Goal: Task Accomplishment & Management: Manage account settings

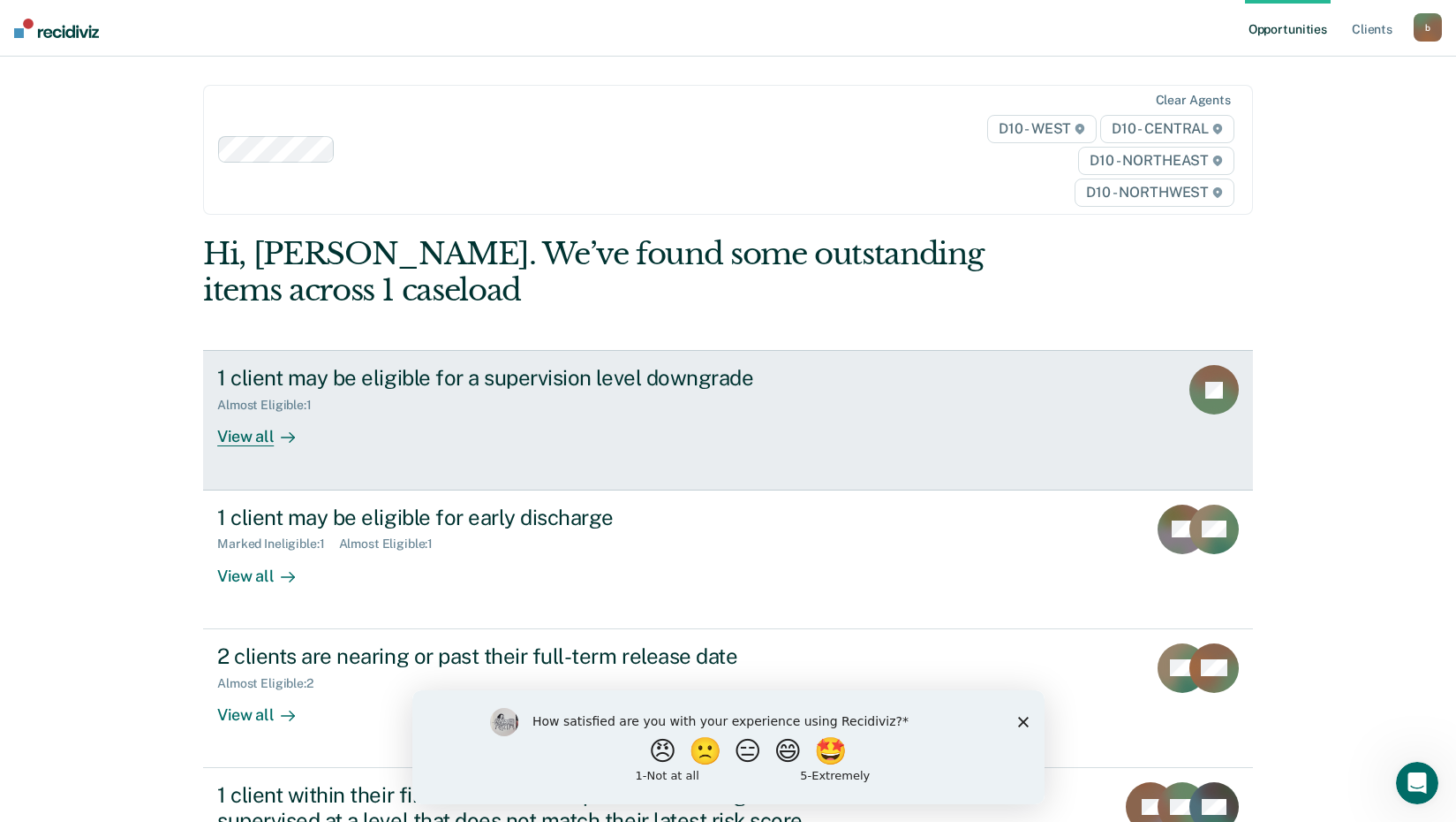
click at [253, 433] on div "View all" at bounding box center [267, 430] width 99 height 35
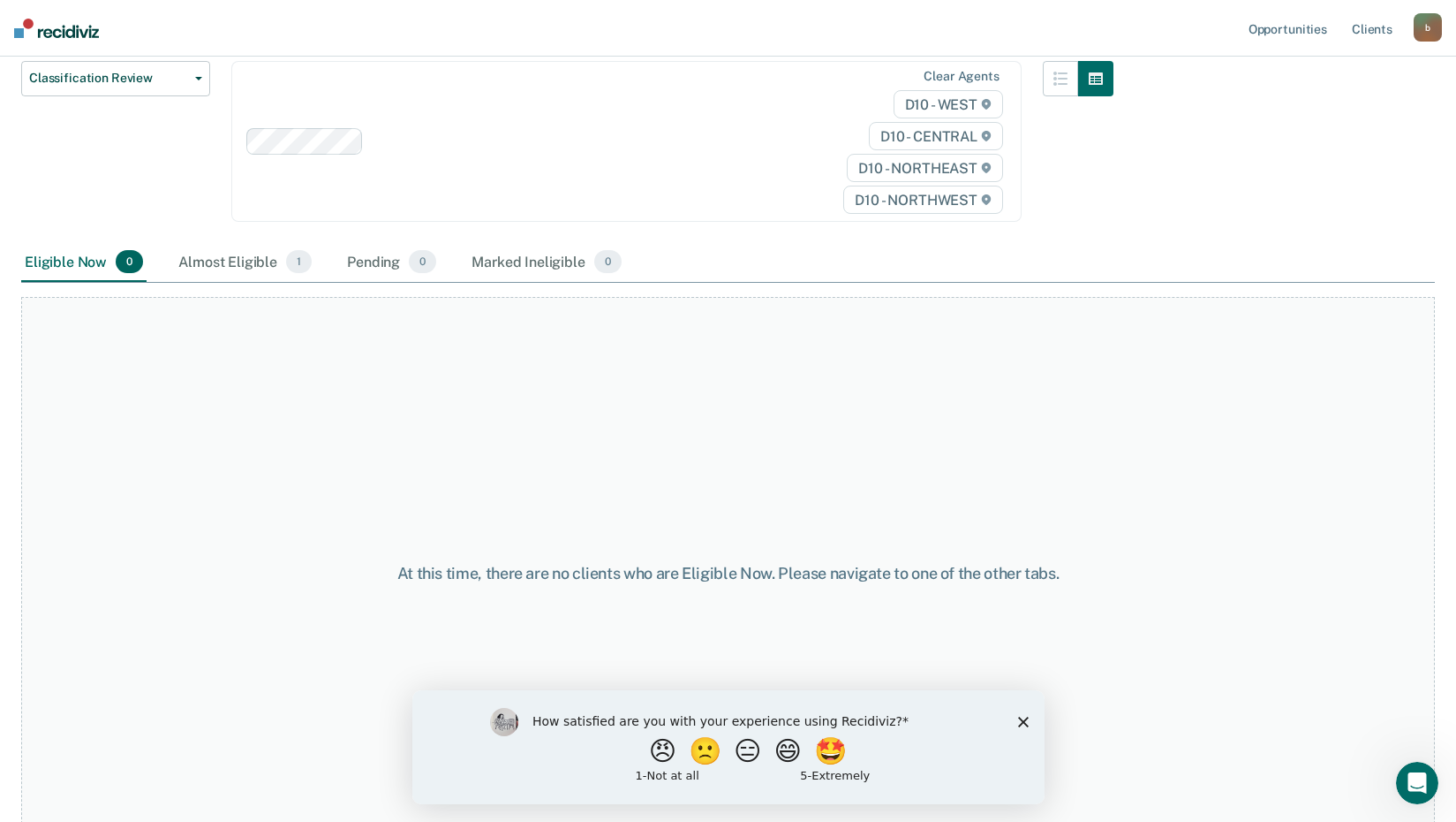
scroll to position [238, 0]
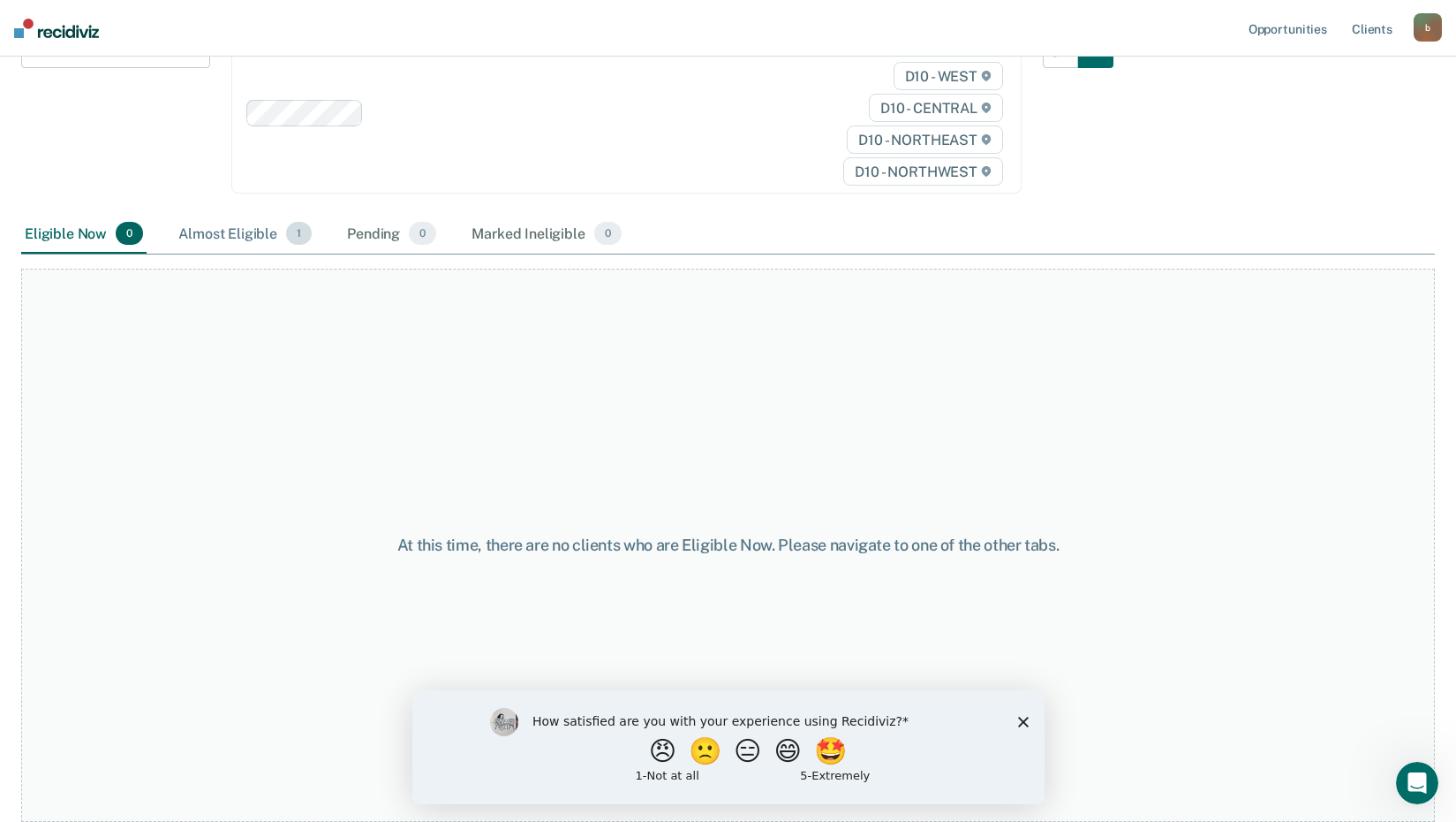
click at [215, 233] on div "Almost Eligible 1" at bounding box center [244, 233] width 140 height 39
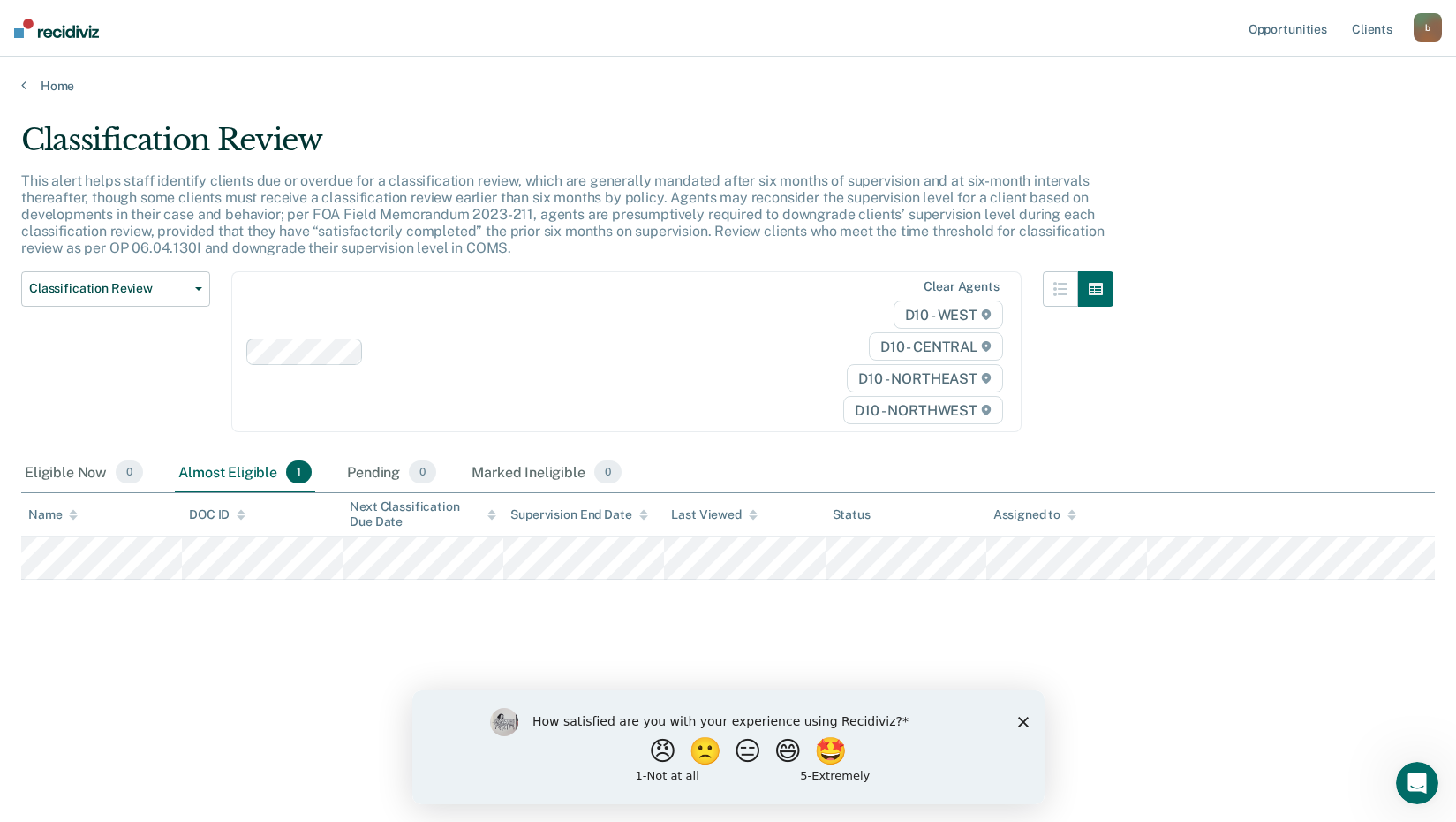
scroll to position [0, 0]
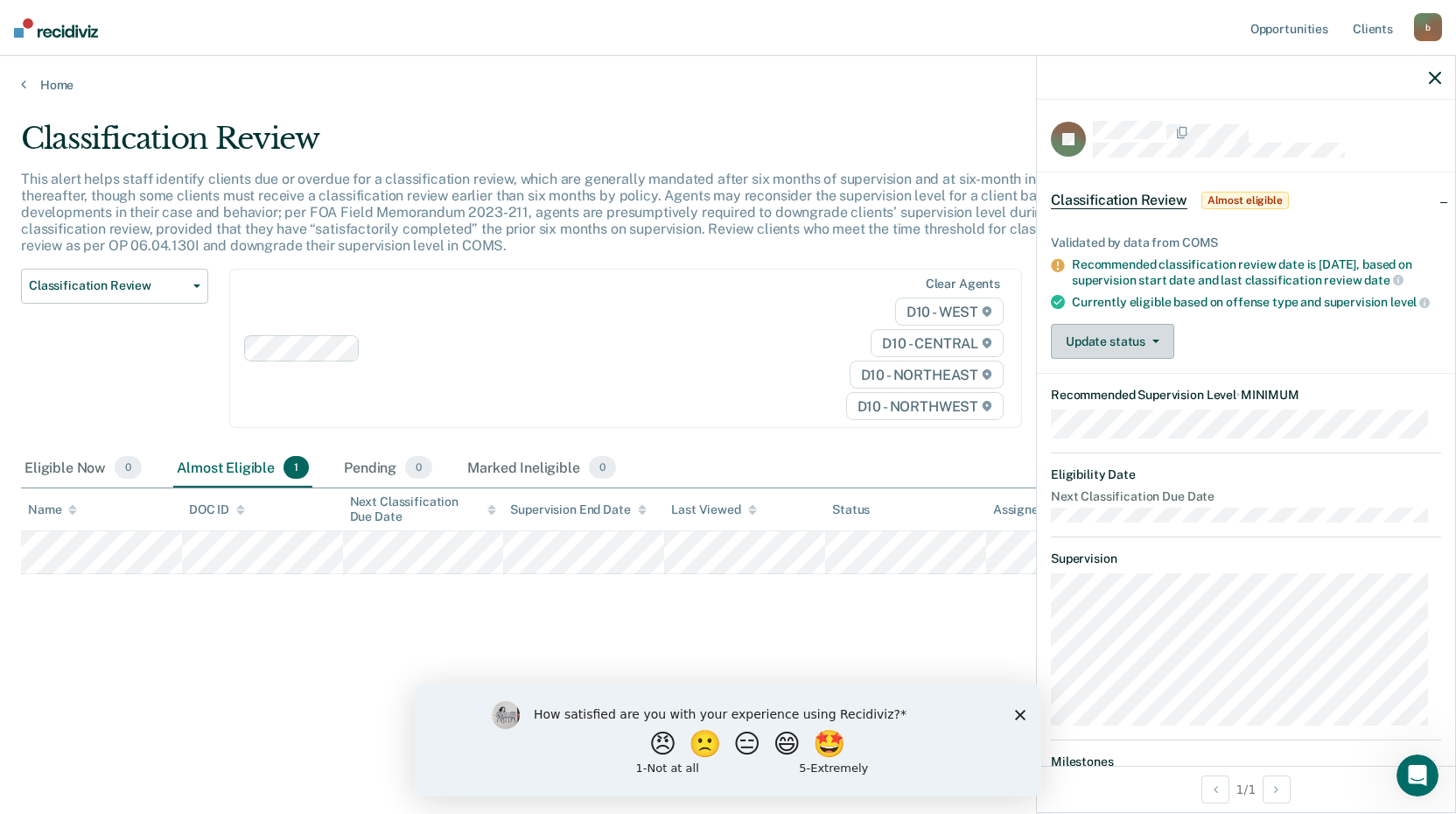
click at [1149, 348] on button "Update status" at bounding box center [1112, 341] width 123 height 35
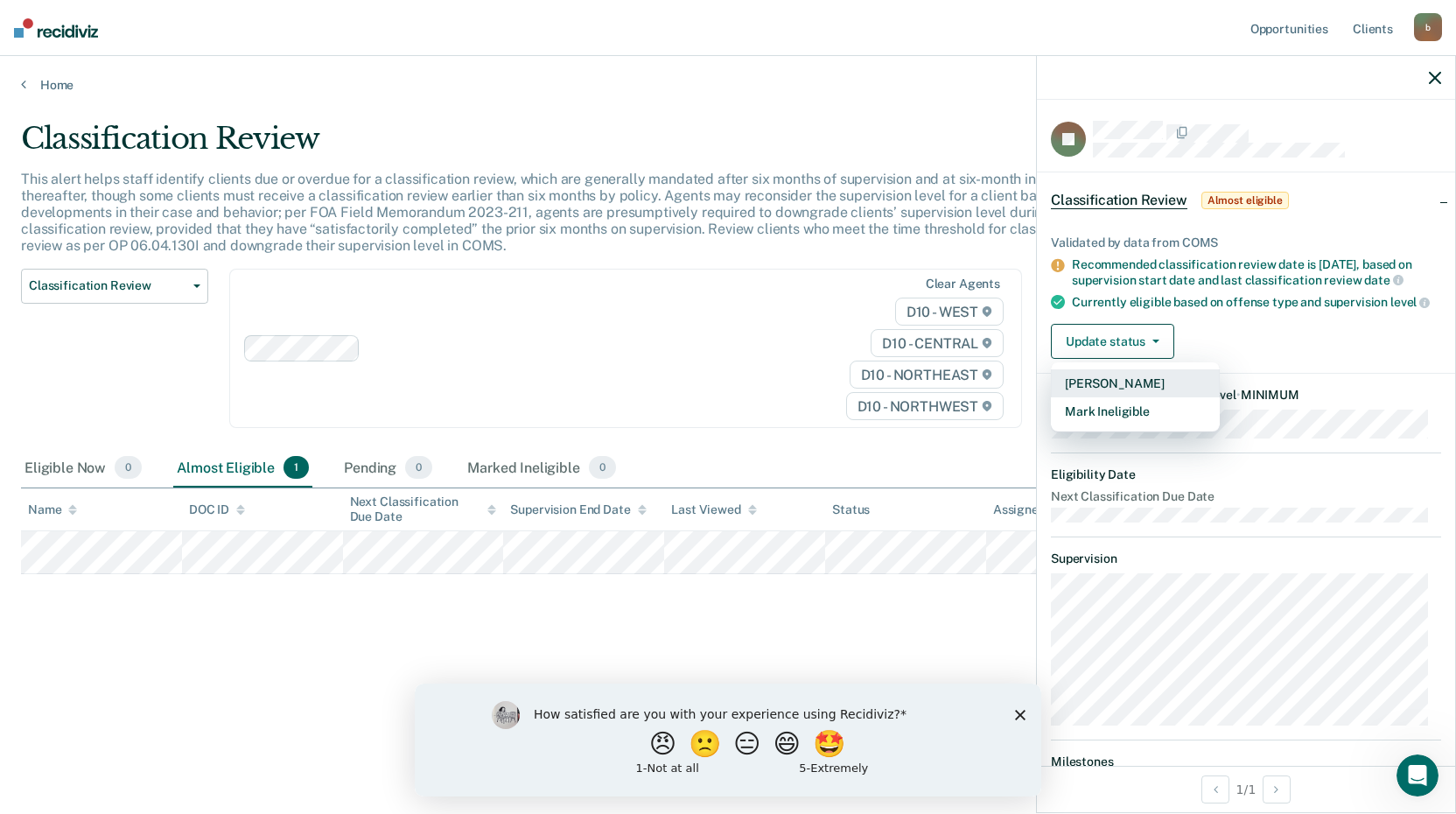
click at [1103, 395] on button "[PERSON_NAME]" at bounding box center [1136, 383] width 169 height 28
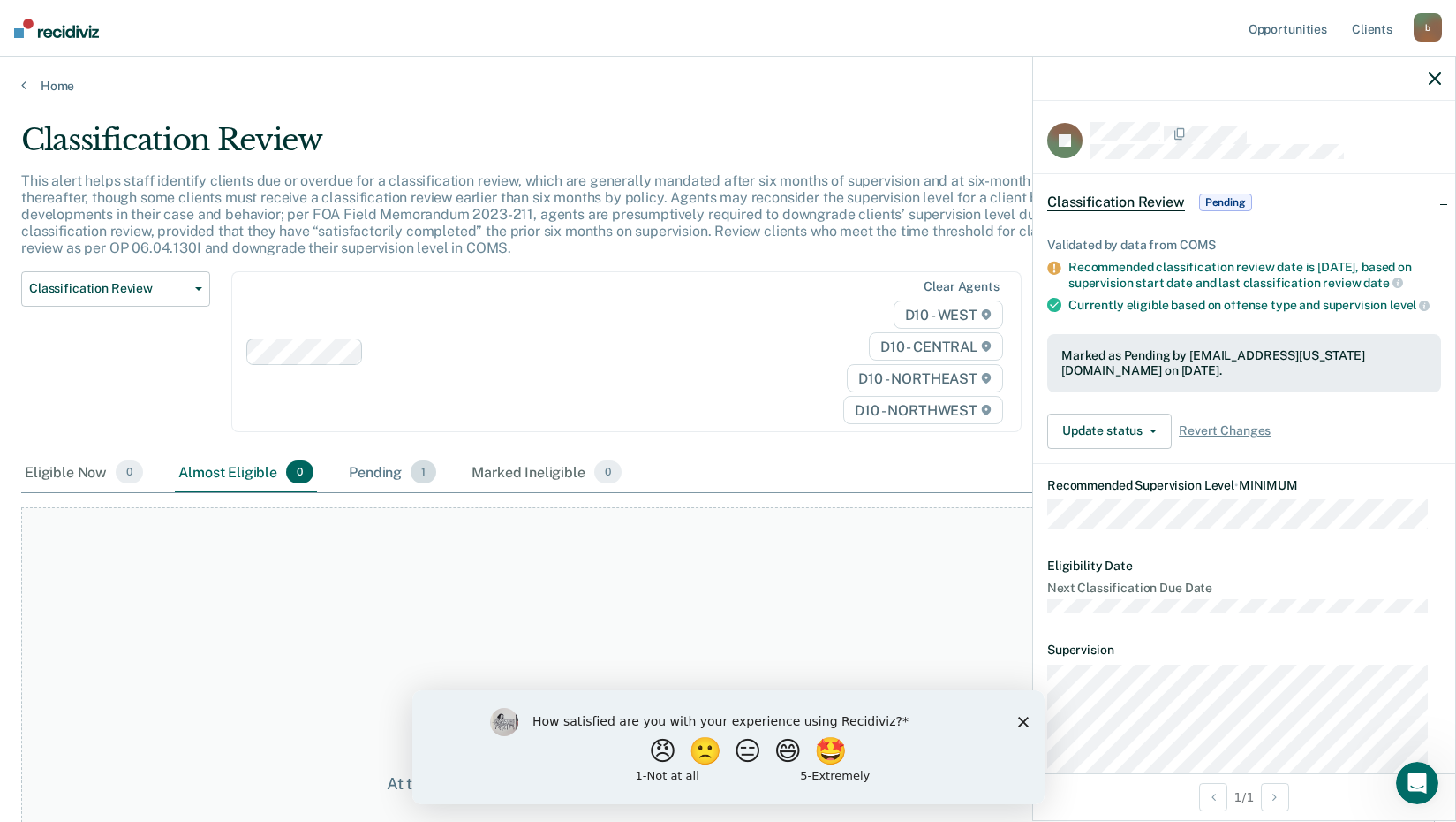
click at [387, 469] on div "Pending 1" at bounding box center [392, 472] width 94 height 39
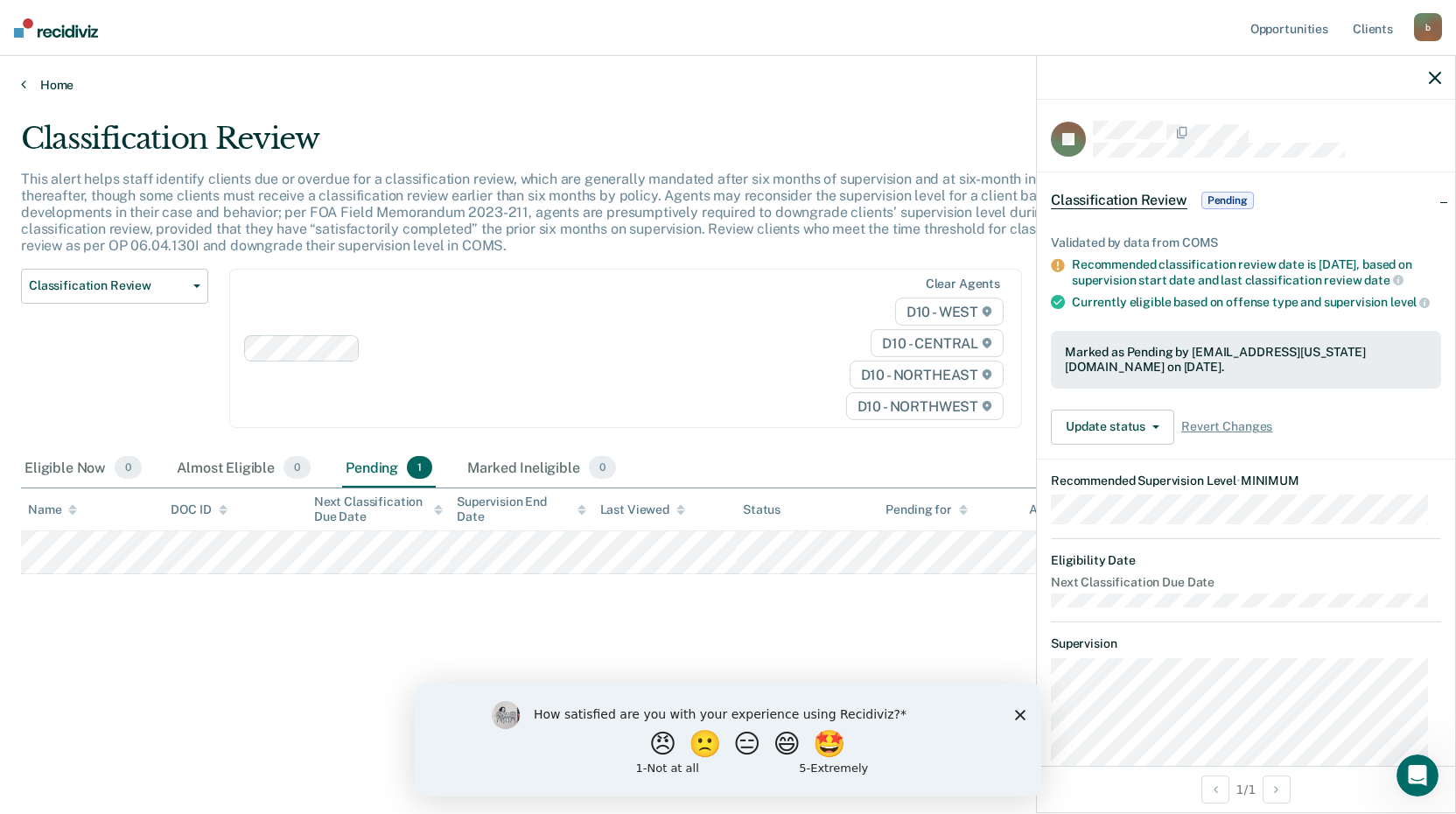
click at [35, 87] on link "Home" at bounding box center [728, 85] width 1414 height 16
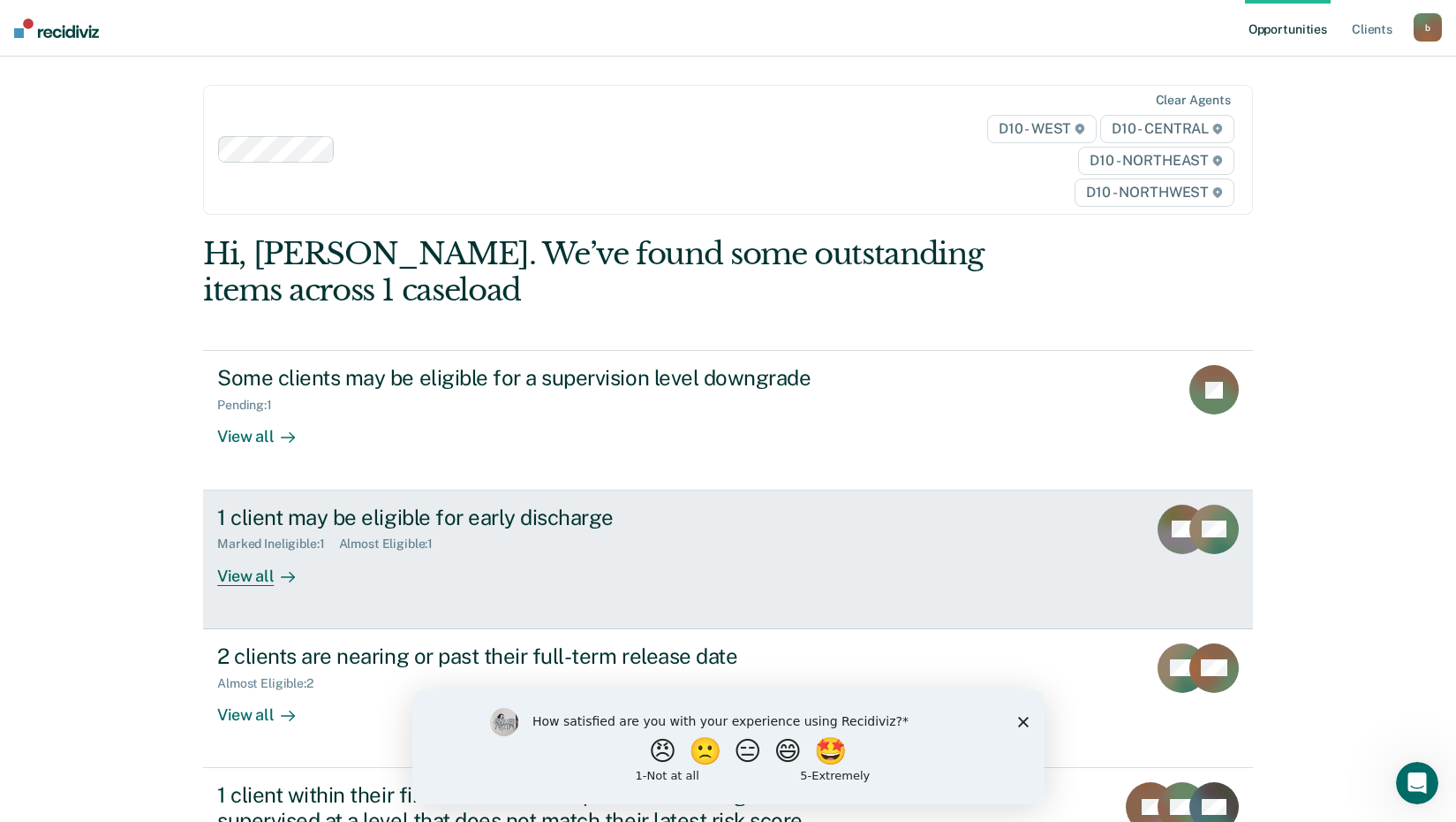
click at [274, 584] on div at bounding box center [284, 575] width 21 height 20
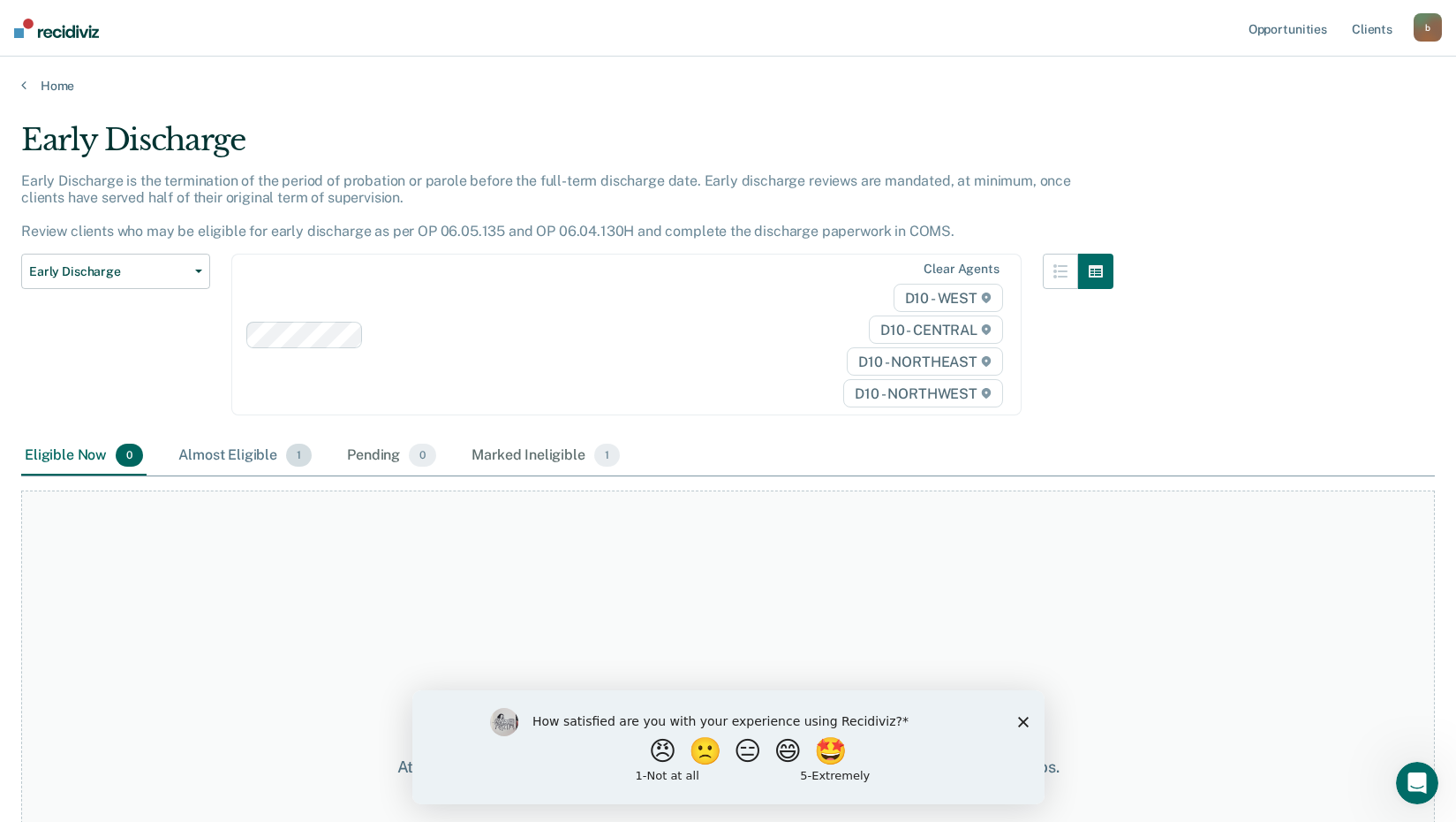
click at [271, 462] on div "Almost Eligible 1" at bounding box center [244, 456] width 140 height 39
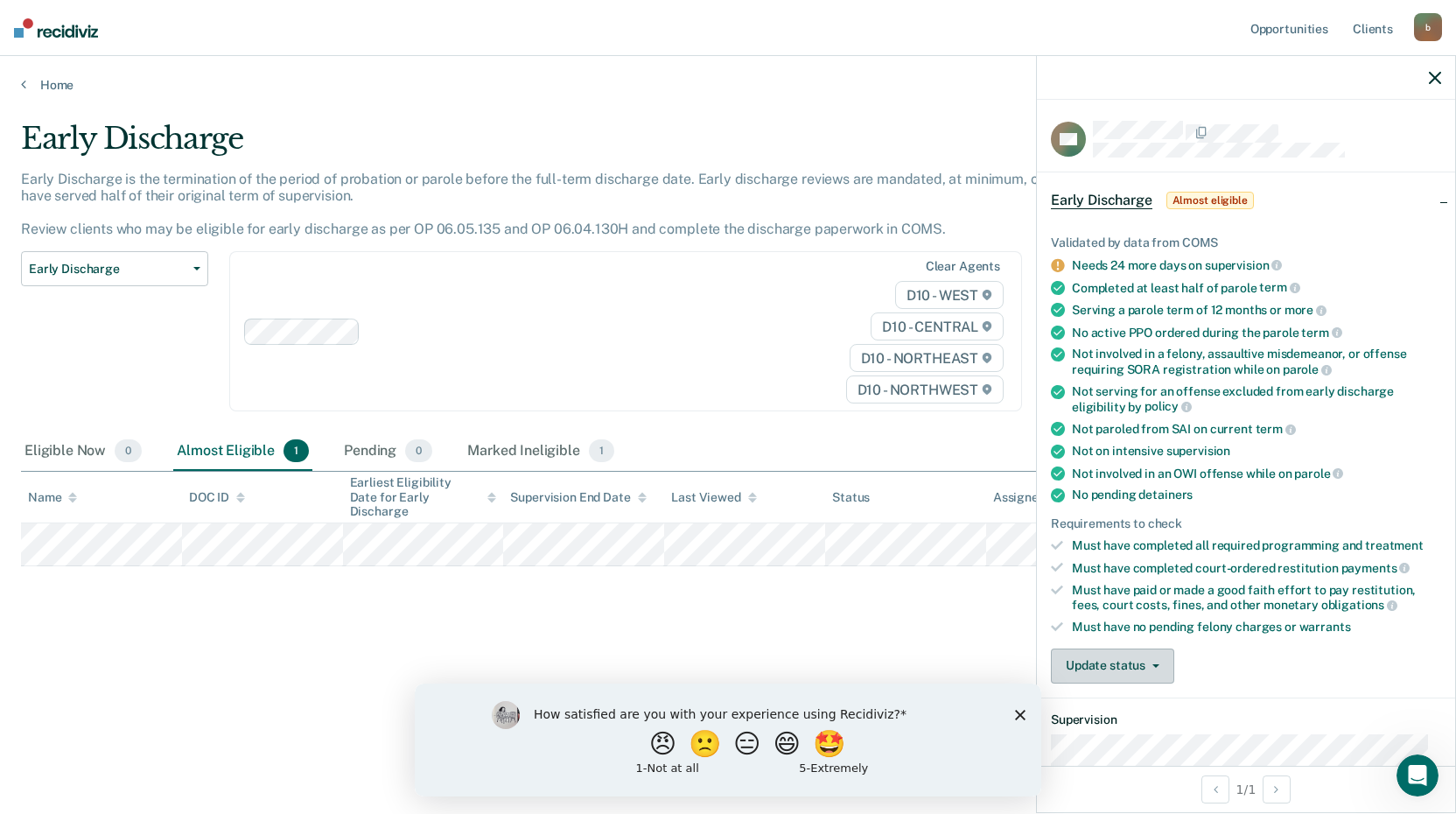
click at [1156, 660] on button "Update status" at bounding box center [1112, 666] width 123 height 35
click at [1131, 710] on button "[PERSON_NAME]" at bounding box center [1136, 708] width 169 height 28
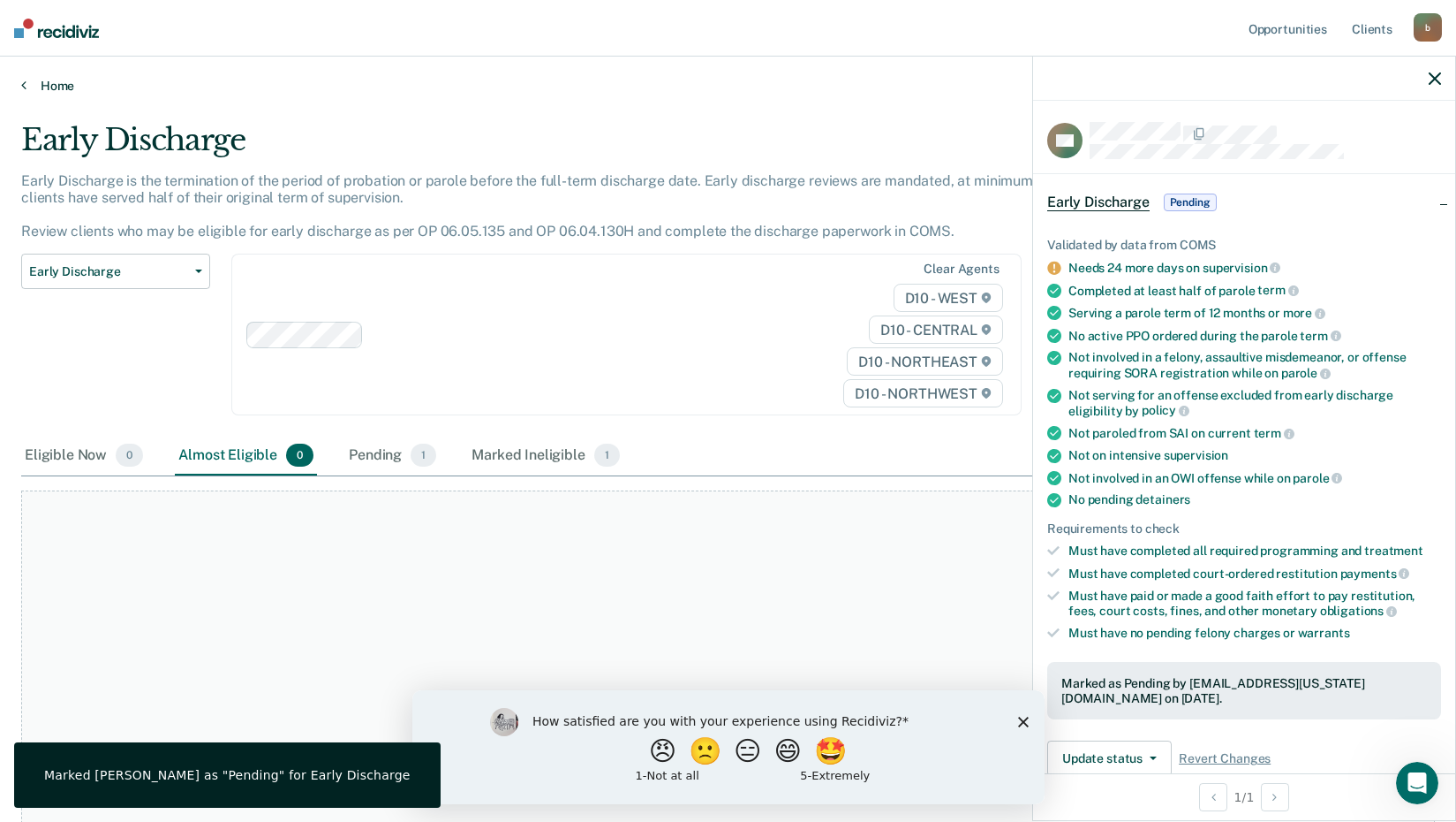
click at [21, 84] on icon at bounding box center [23, 84] width 5 height 14
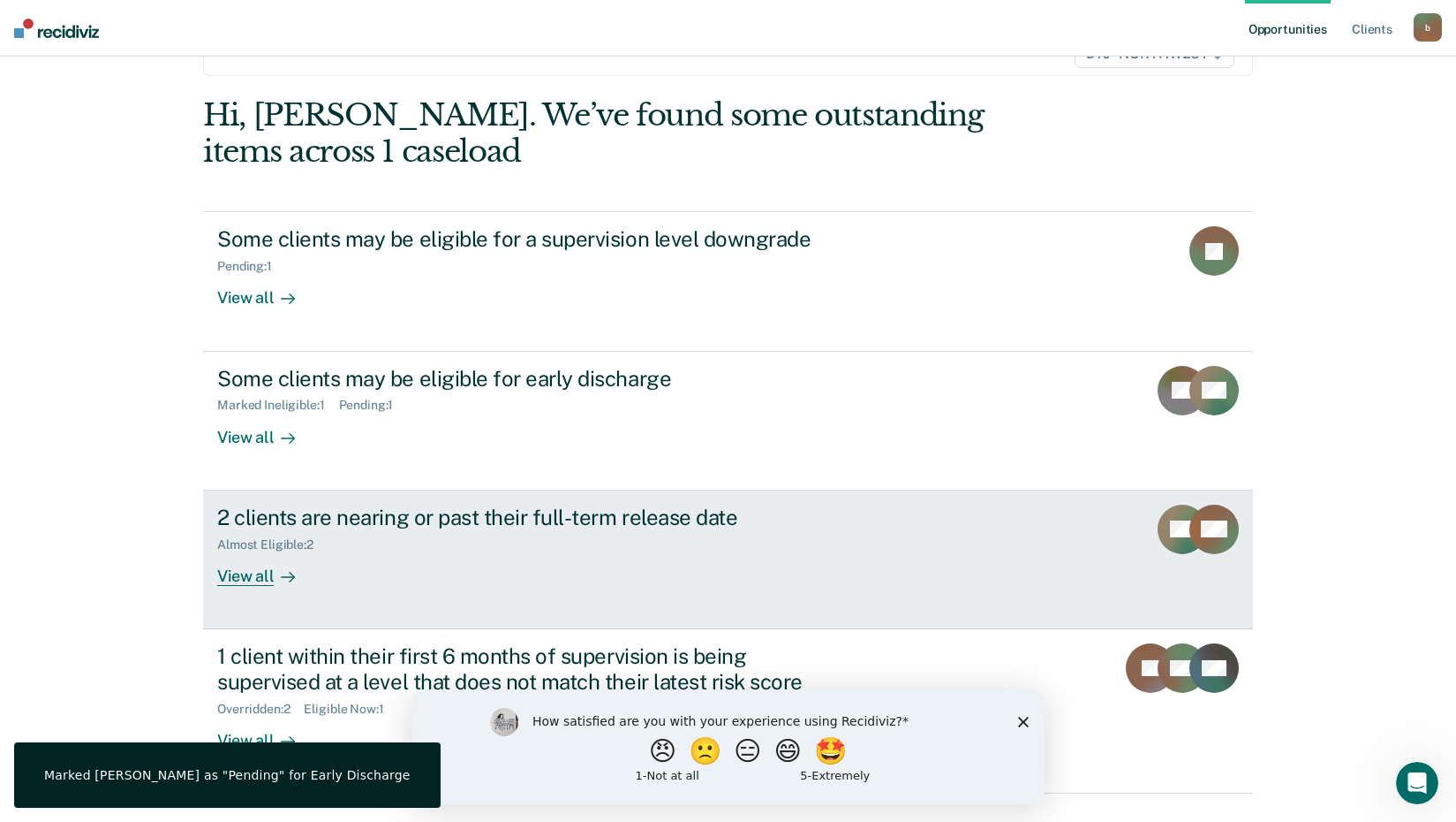
scroll to position [177, 0]
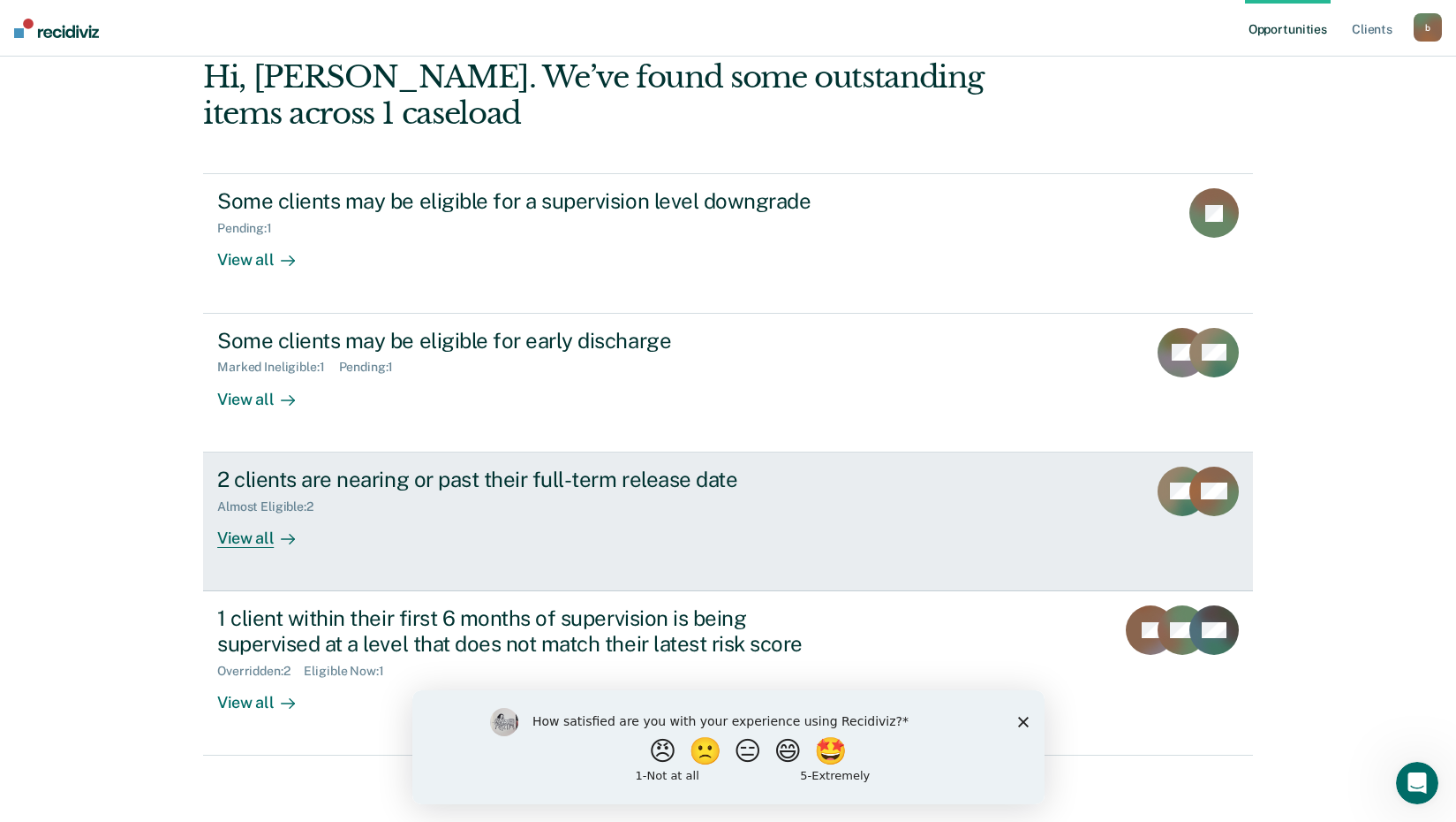
click at [259, 537] on div "View all" at bounding box center [267, 530] width 99 height 35
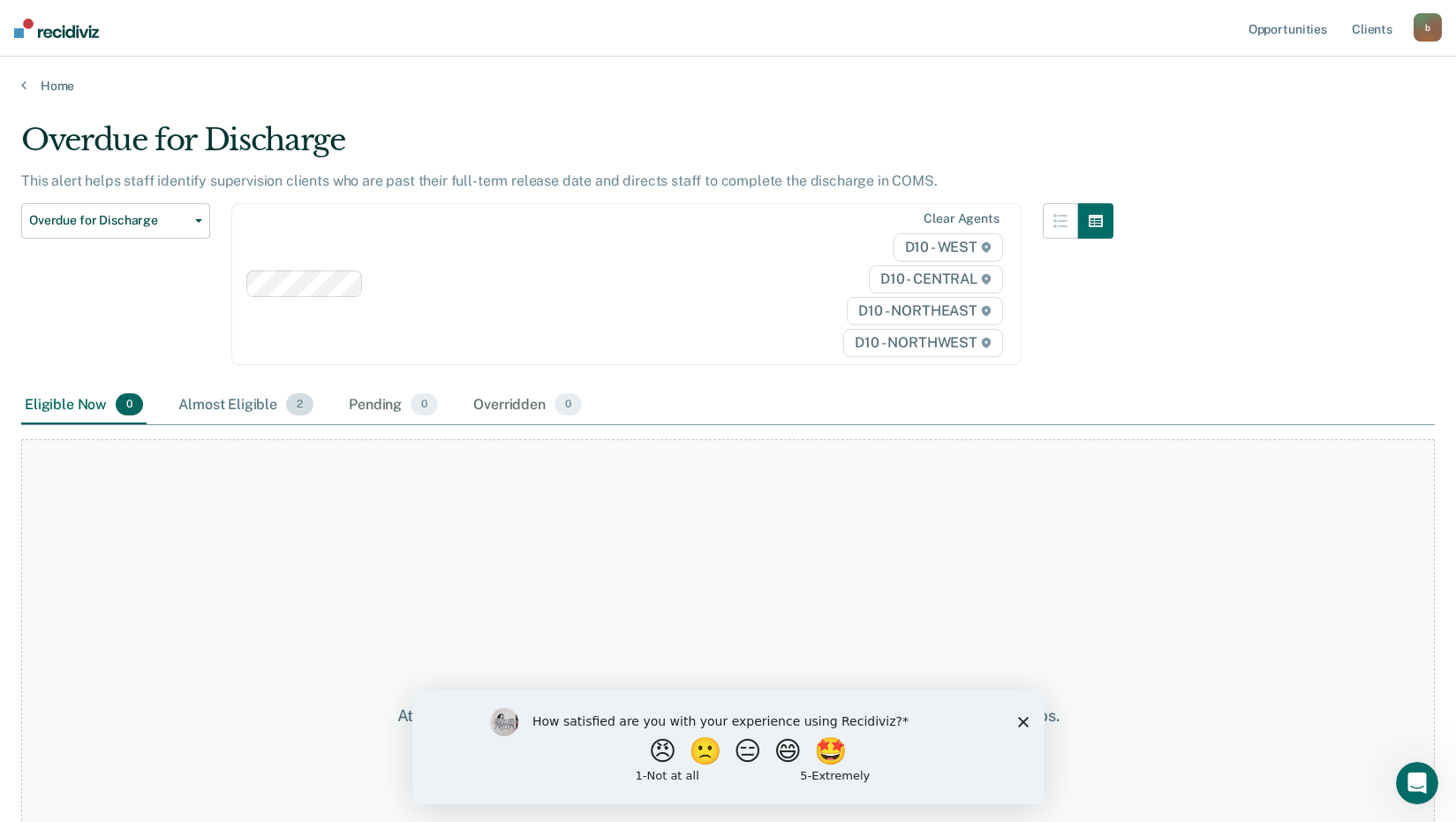
click at [277, 405] on div "Almost Eligible 2" at bounding box center [245, 405] width 142 height 39
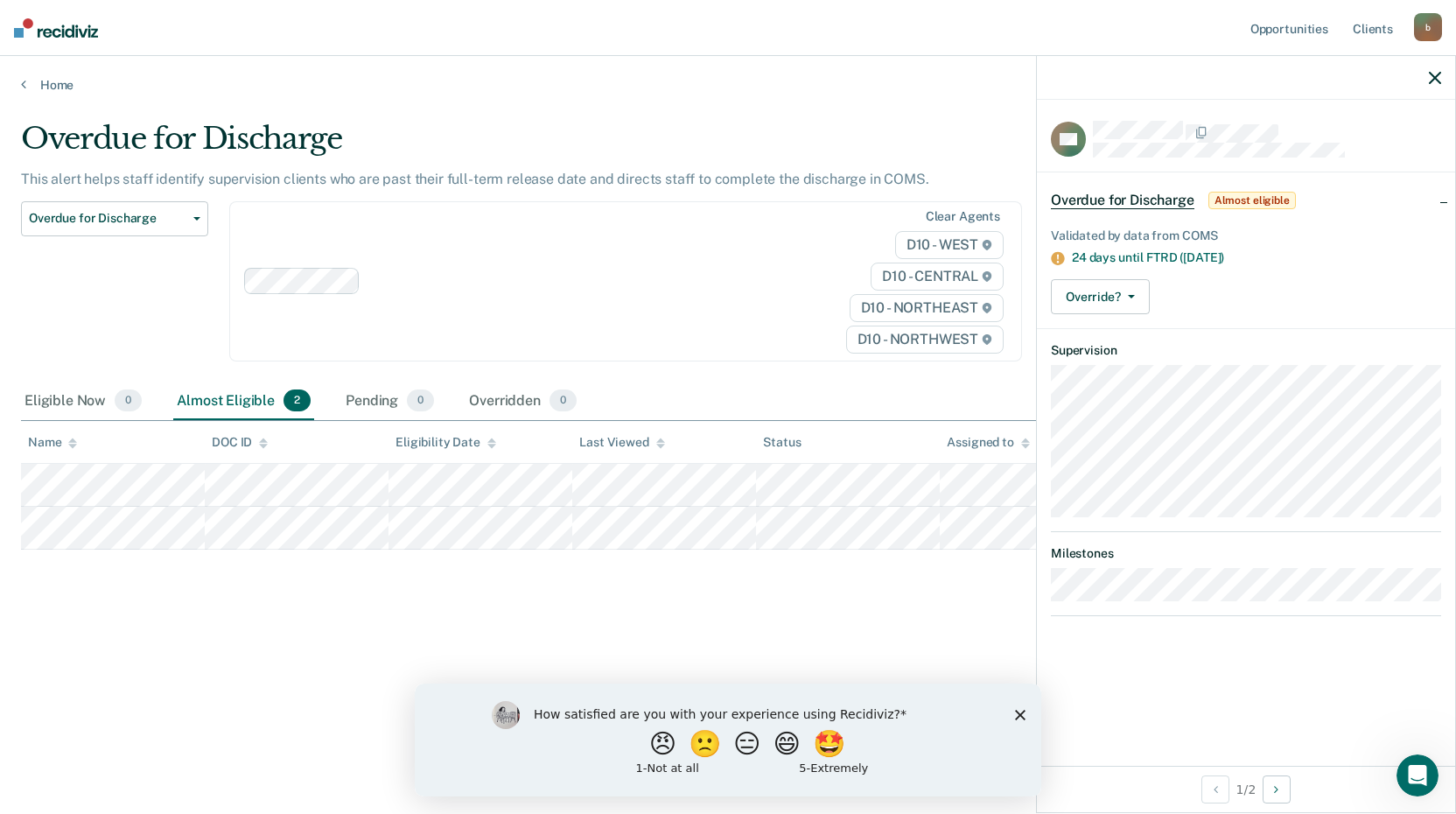
click at [1236, 203] on span "Almost eligible" at bounding box center [1252, 201] width 87 height 18
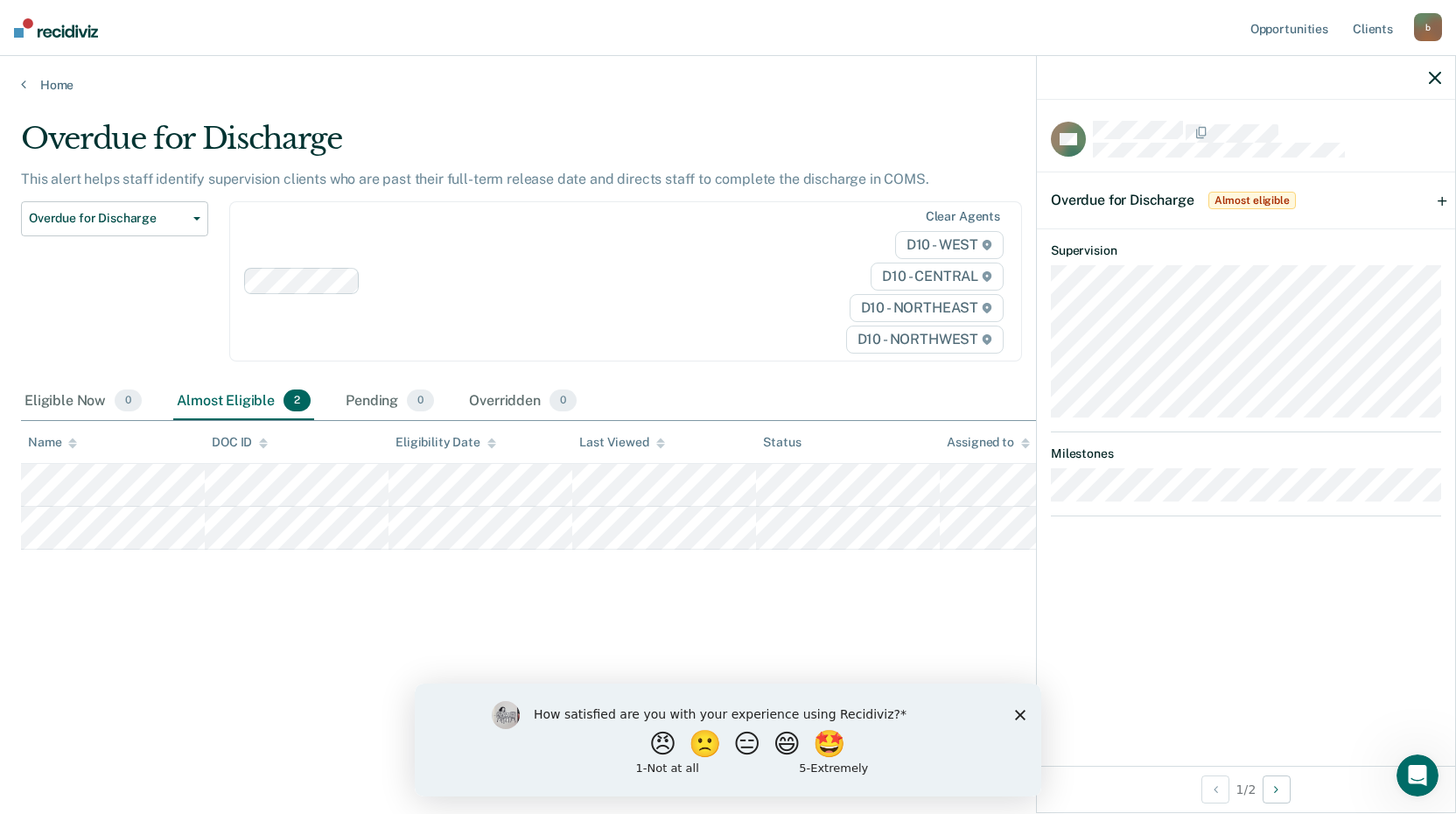
click at [1270, 194] on span "Almost eligible" at bounding box center [1252, 201] width 87 height 18
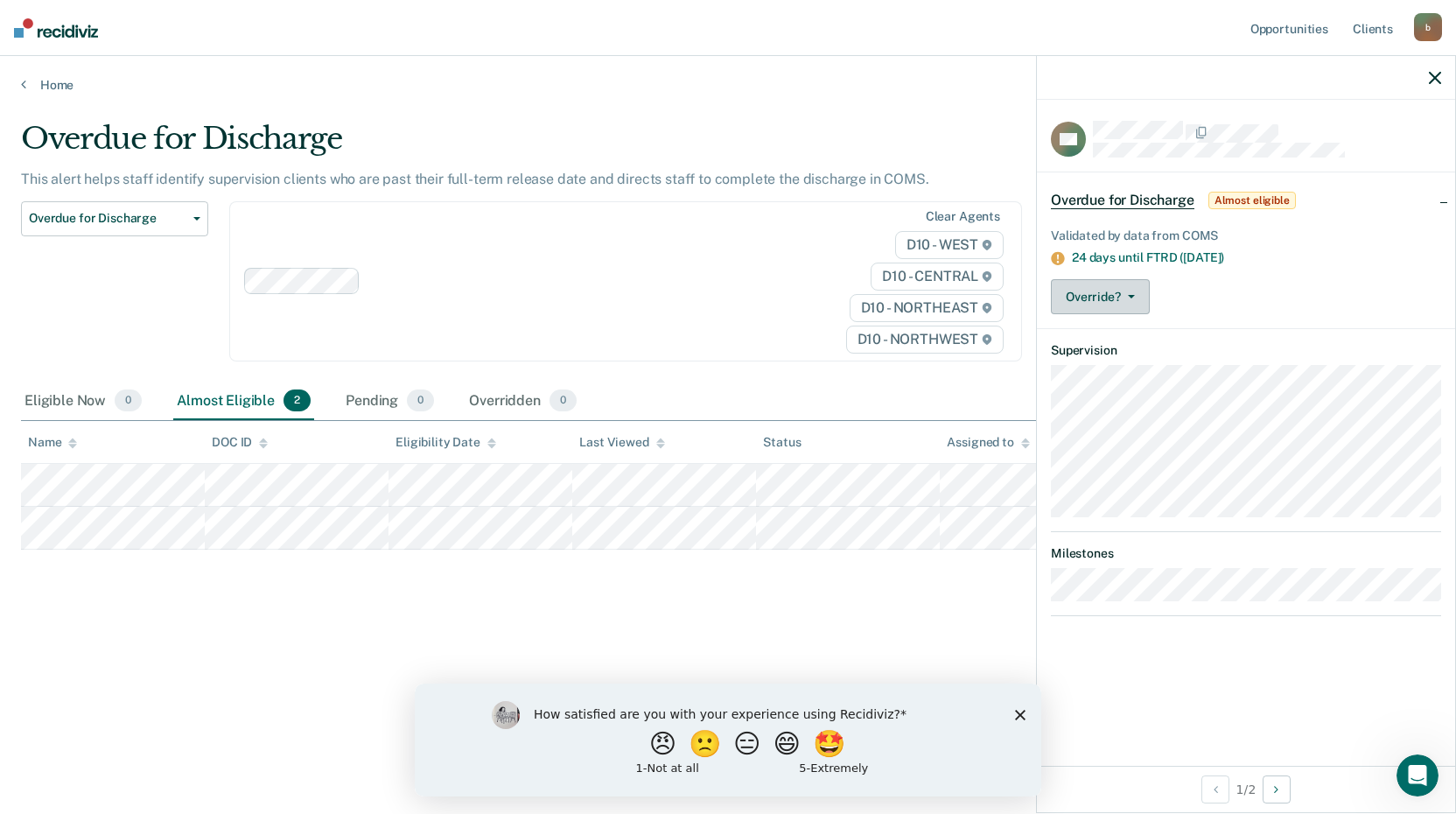
click at [1132, 296] on icon "button" at bounding box center [1131, 297] width 7 height 4
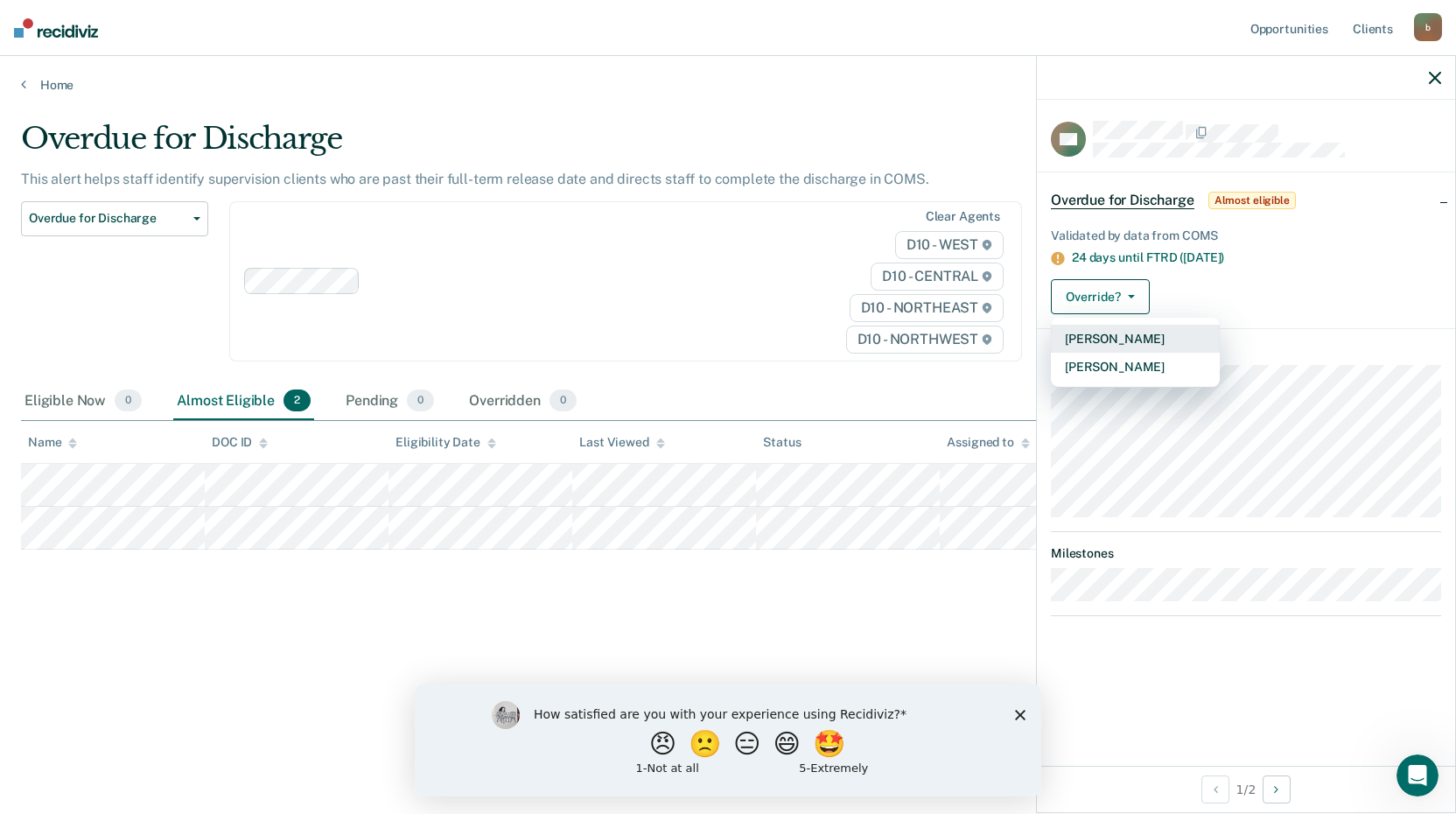
click at [1107, 339] on button "[PERSON_NAME]" at bounding box center [1136, 338] width 169 height 28
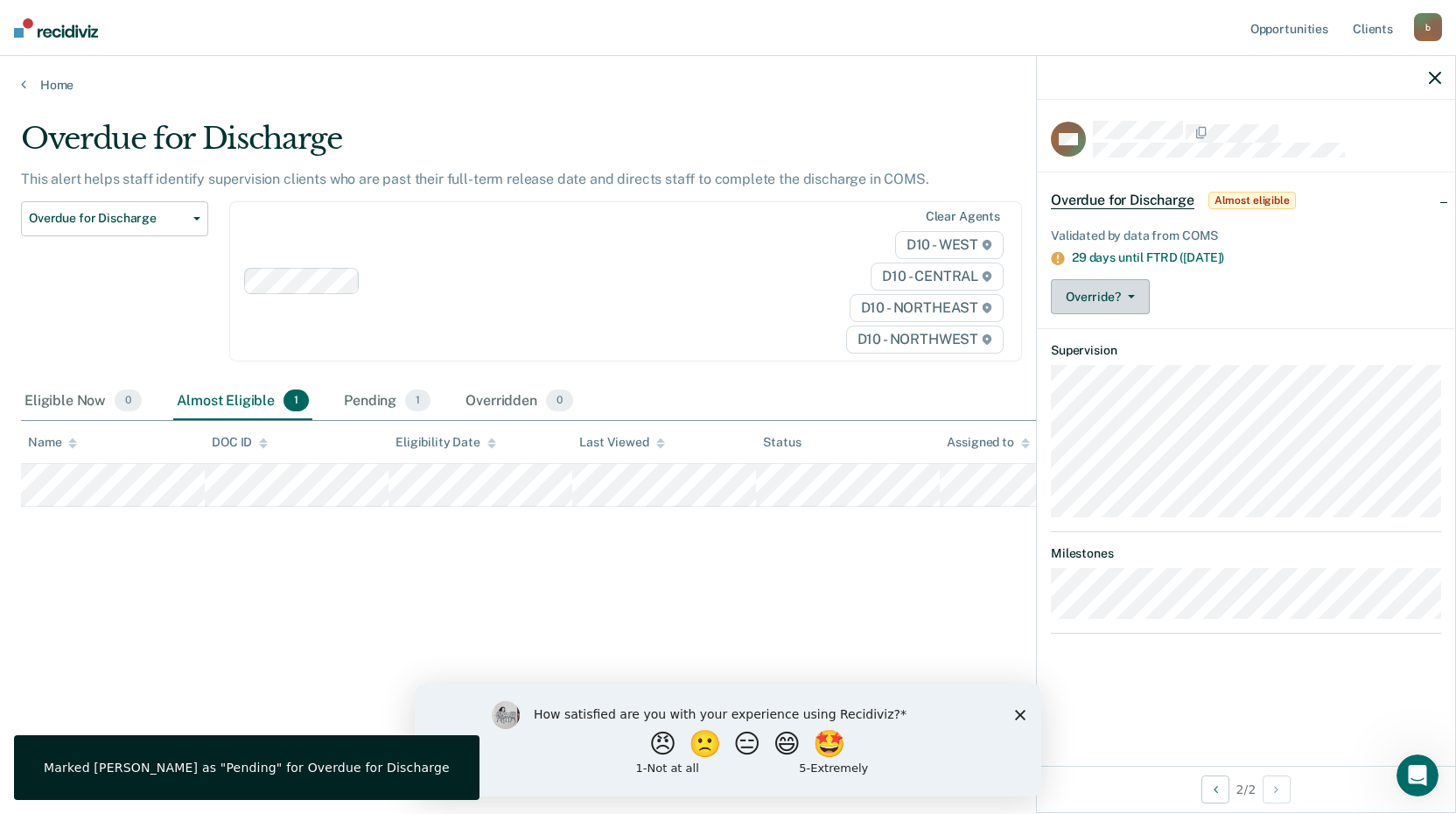
click at [1132, 291] on button "Override?" at bounding box center [1100, 297] width 99 height 35
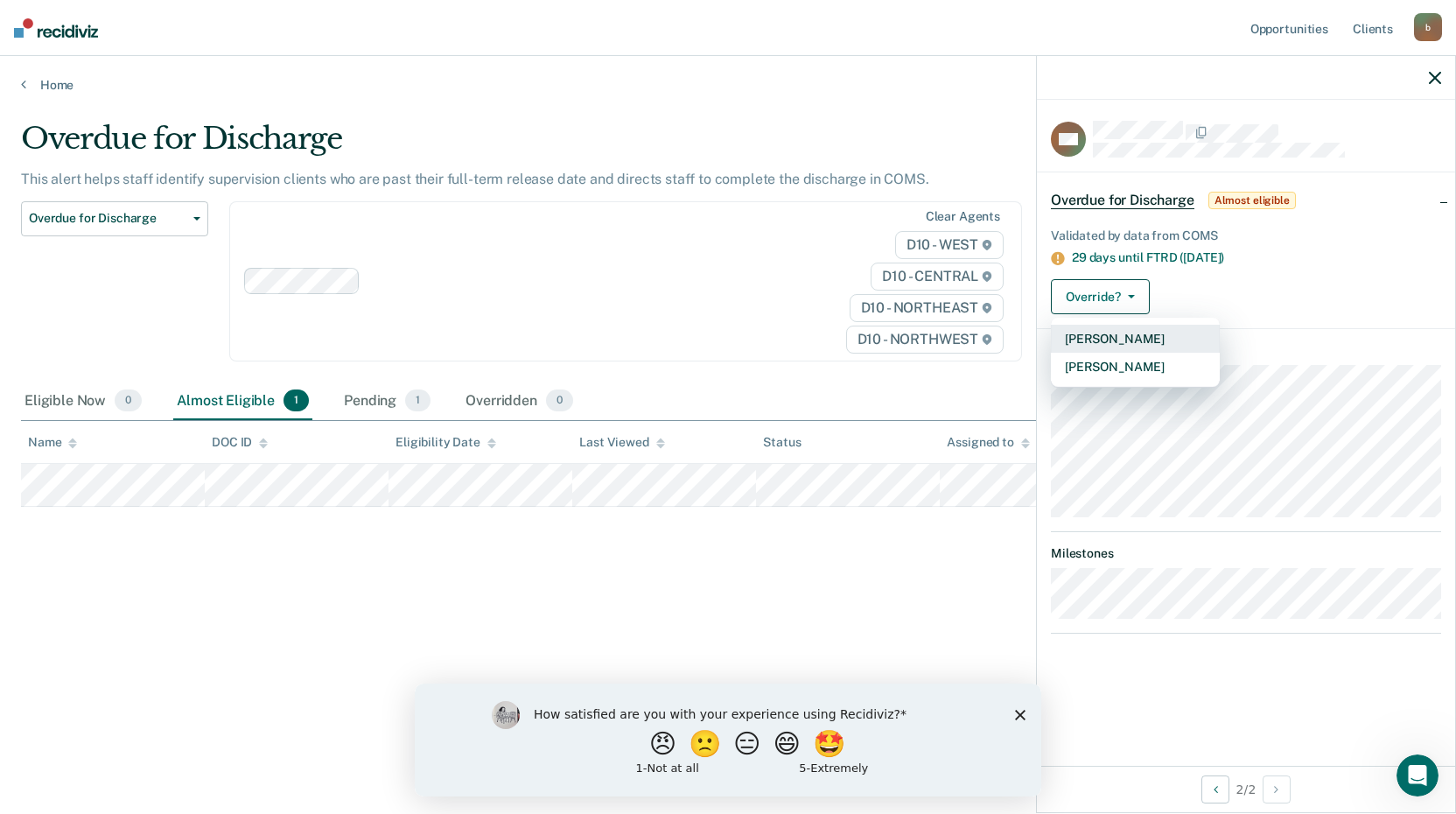
click at [1108, 341] on button "[PERSON_NAME]" at bounding box center [1136, 338] width 169 height 28
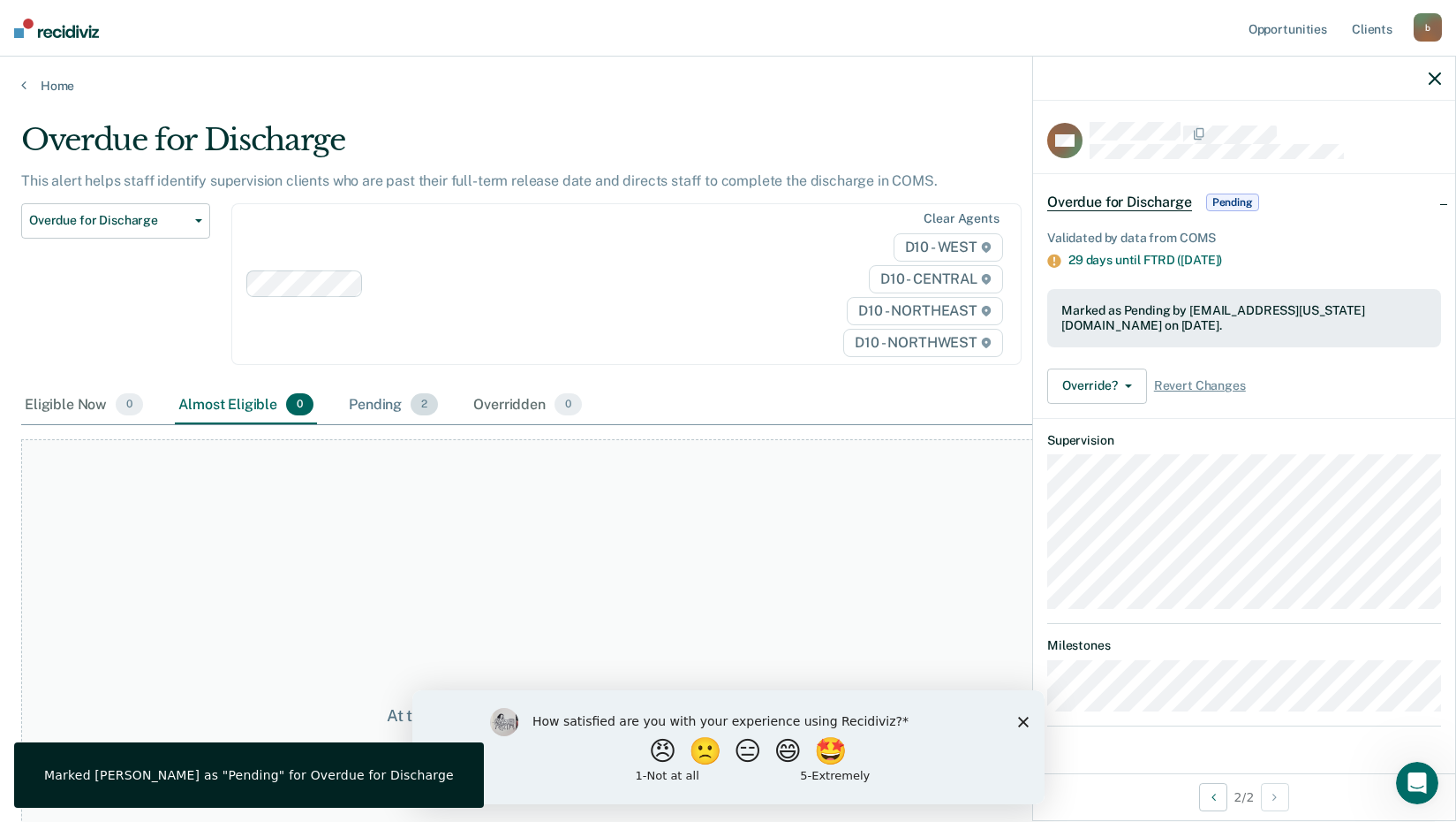
click at [389, 403] on div "Pending 2" at bounding box center [393, 405] width 96 height 39
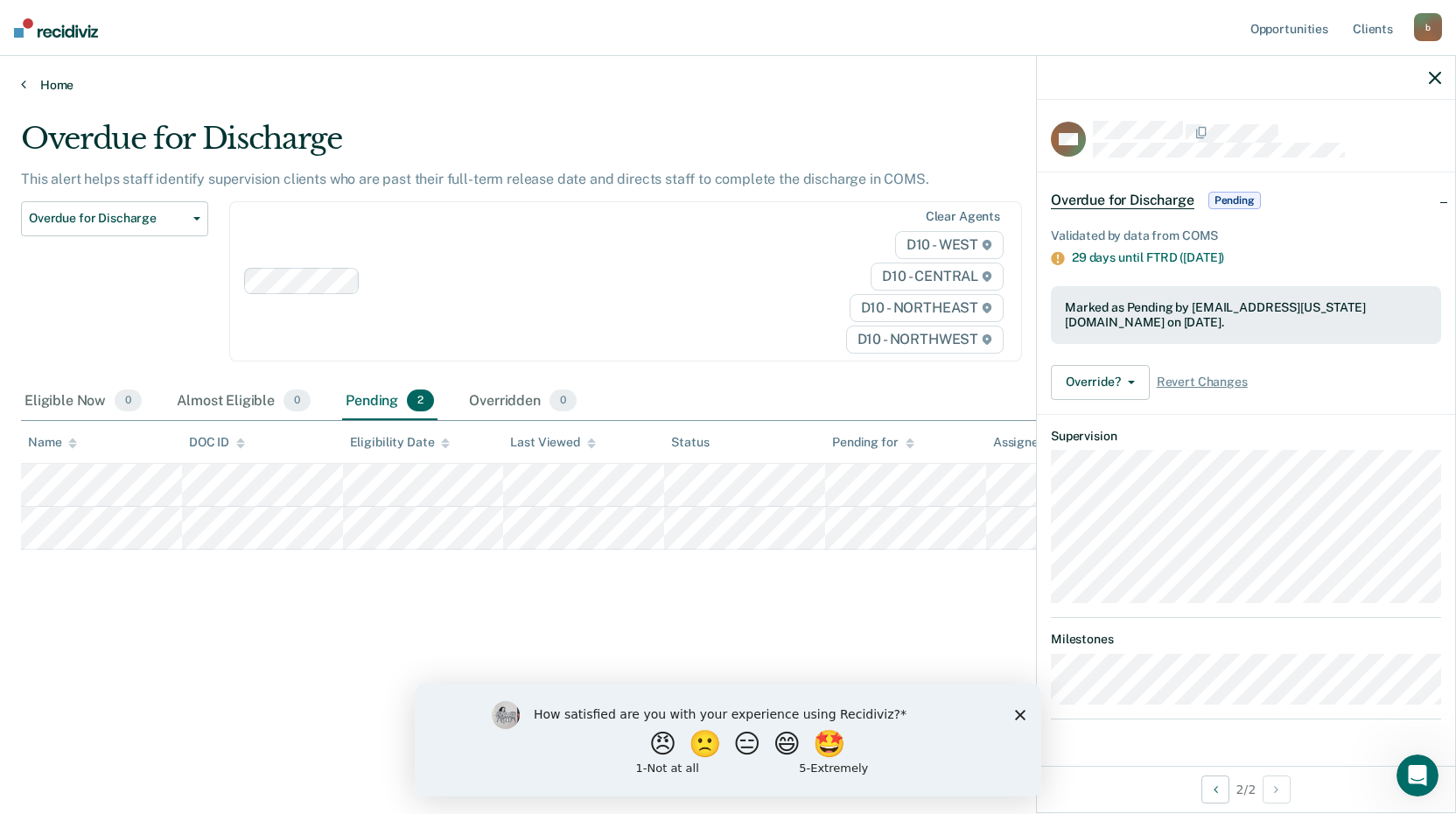
click at [24, 84] on icon at bounding box center [23, 84] width 5 height 14
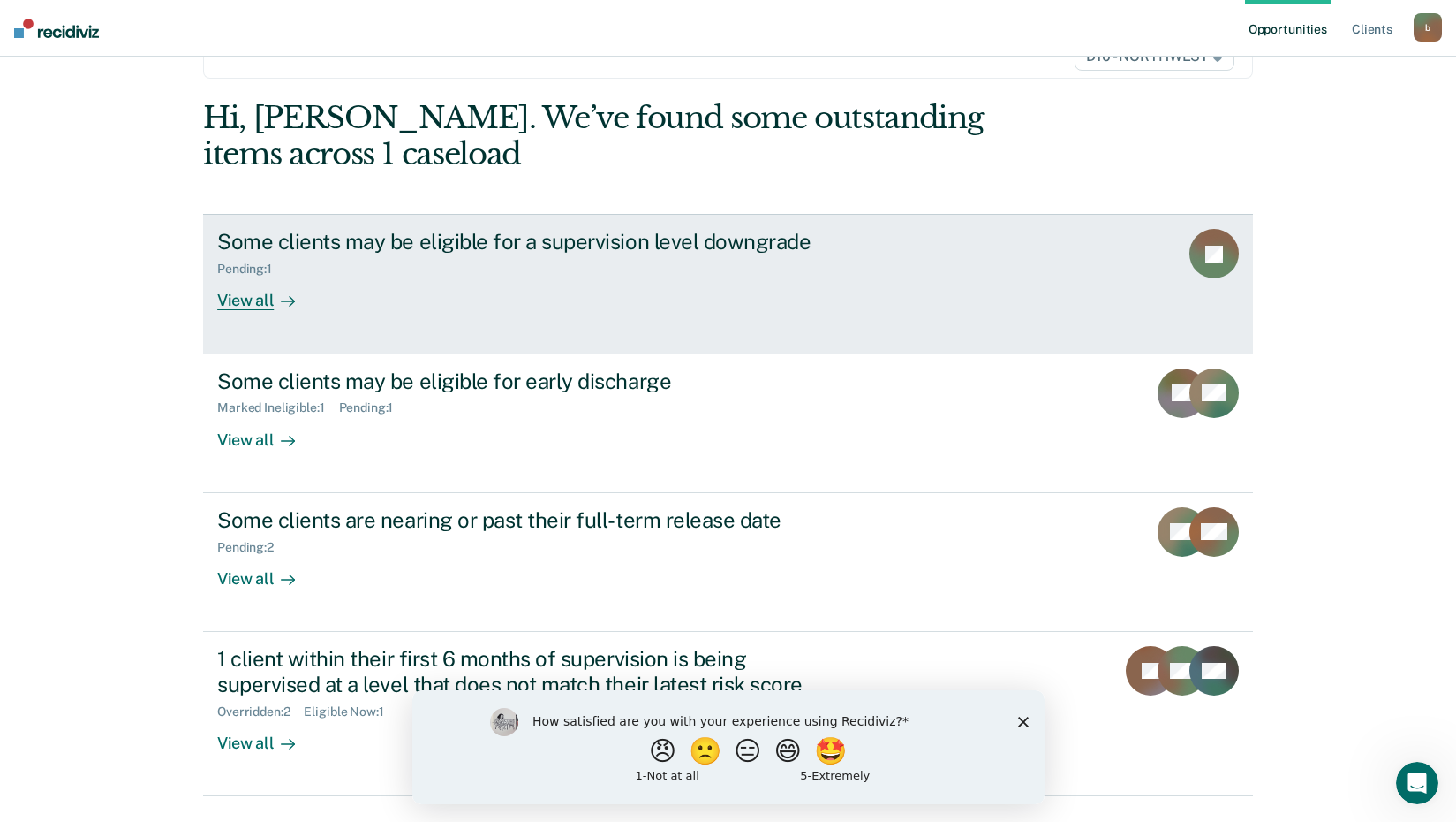
scroll to position [177, 0]
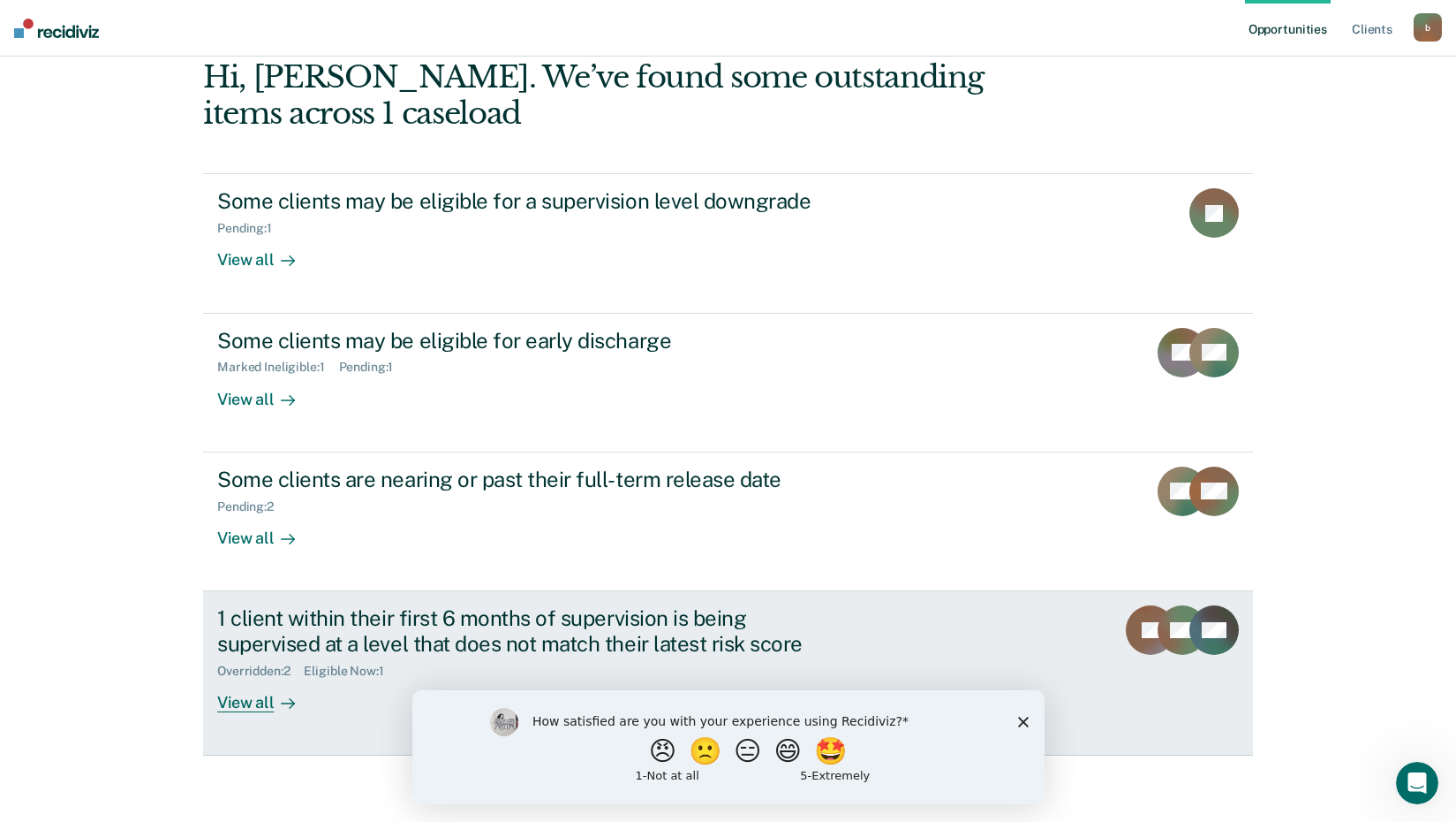
click at [615, 636] on div "1 client within their first 6 months of supervision is being supervised at a le…" at bounding box center [527, 631] width 620 height 52
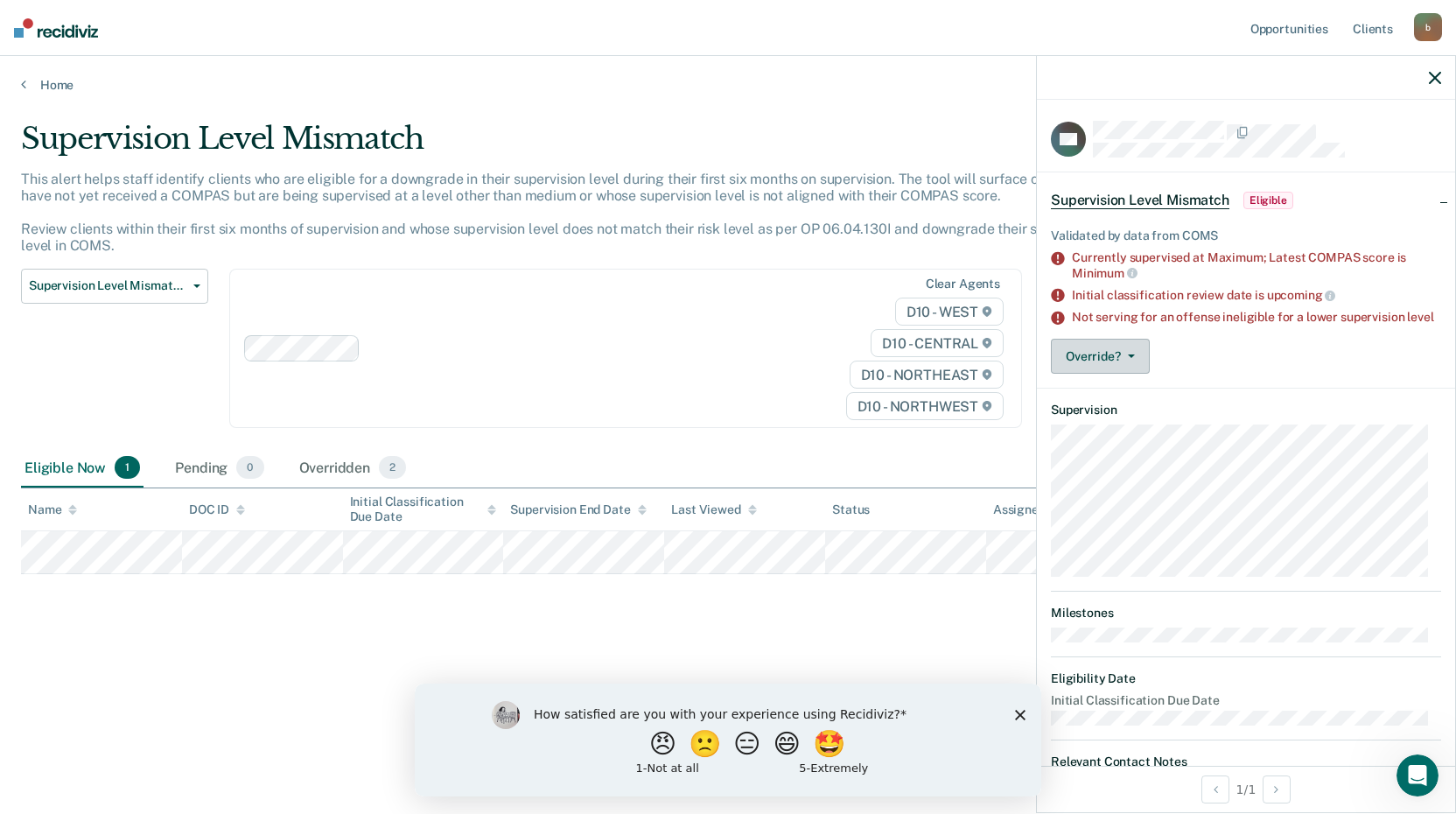
click at [1133, 358] on icon "button" at bounding box center [1131, 356] width 7 height 4
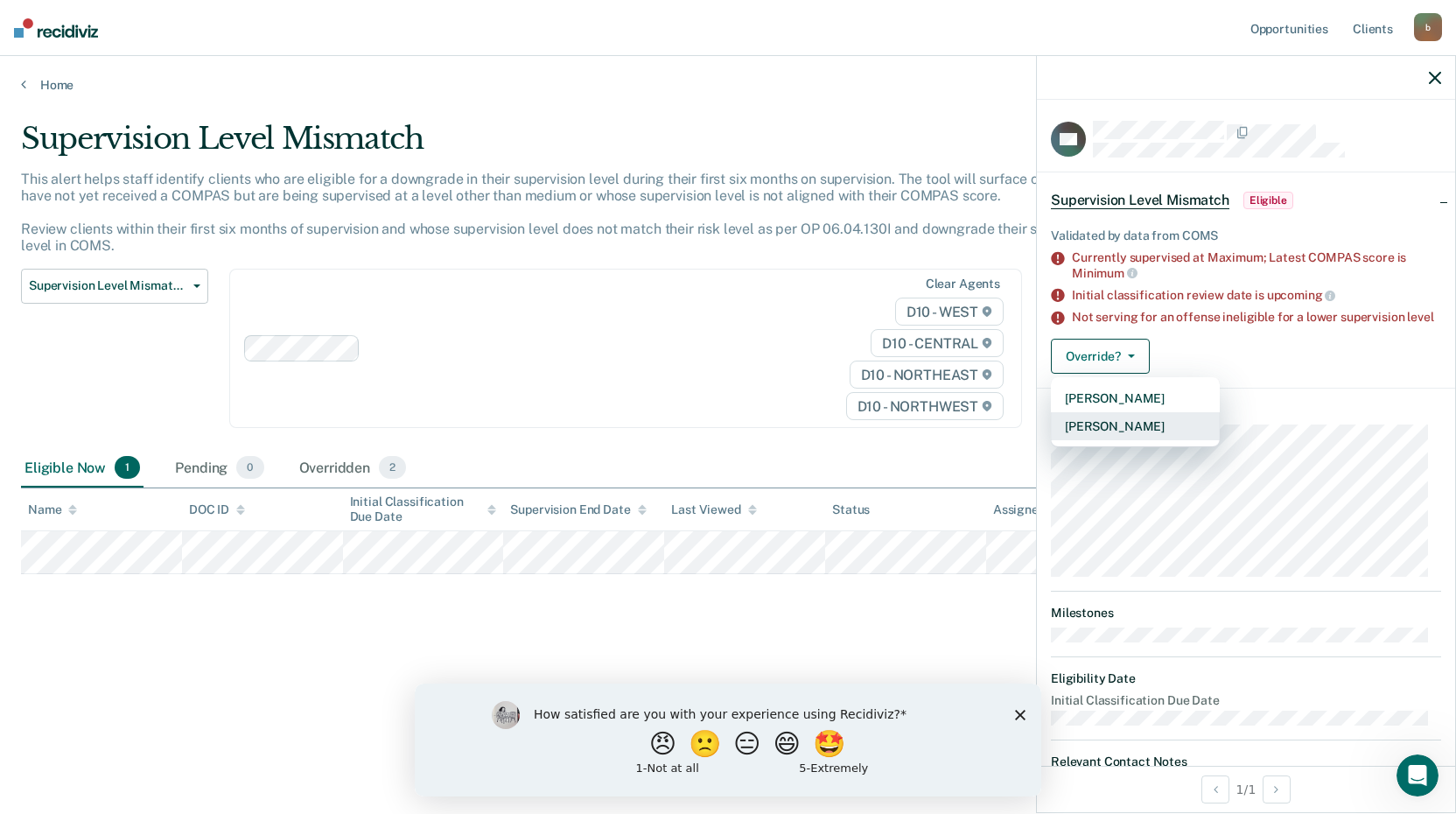
click at [1096, 440] on button "[PERSON_NAME]" at bounding box center [1136, 426] width 169 height 28
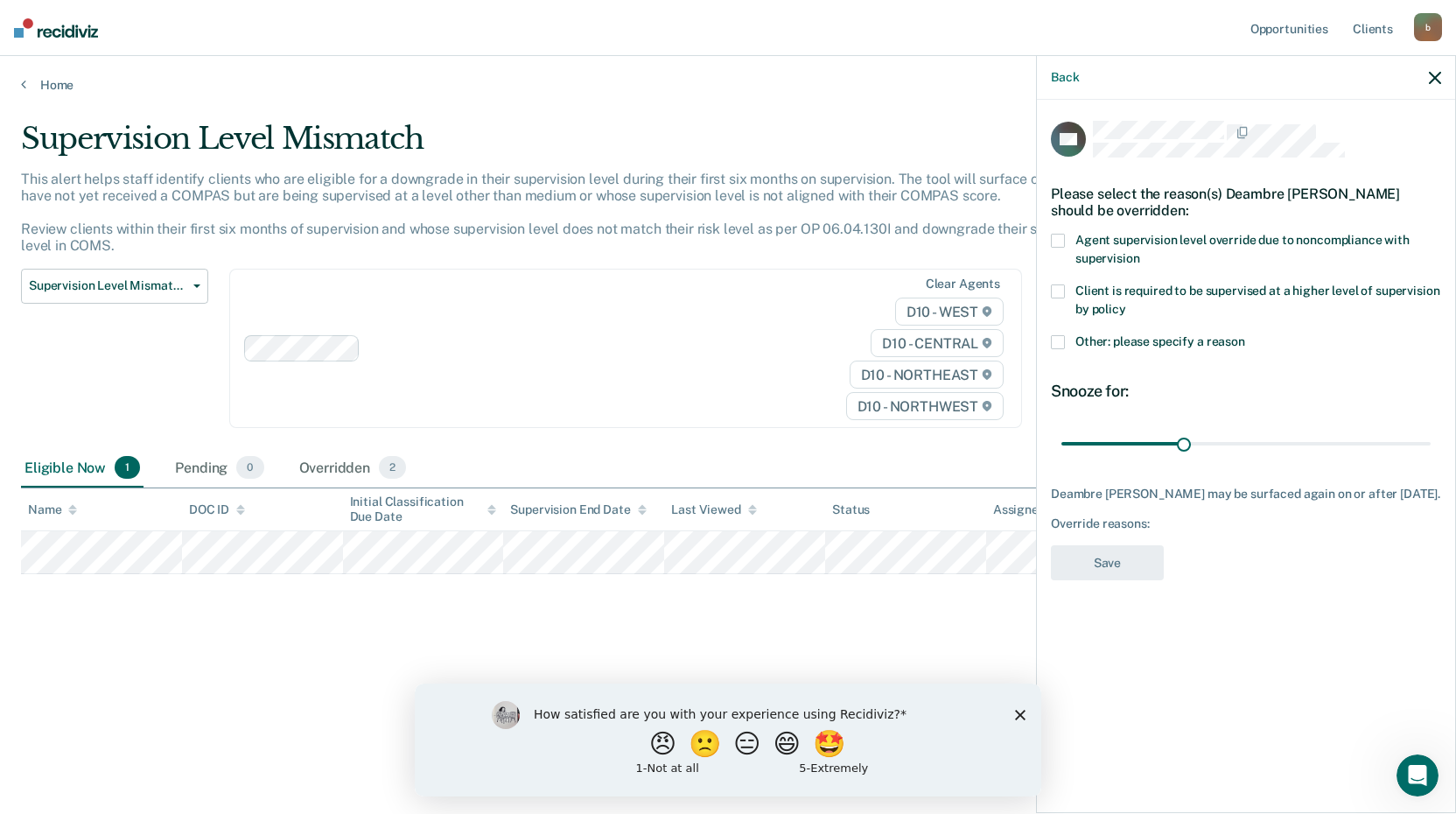
click at [1055, 290] on span at bounding box center [1058, 291] width 14 height 14
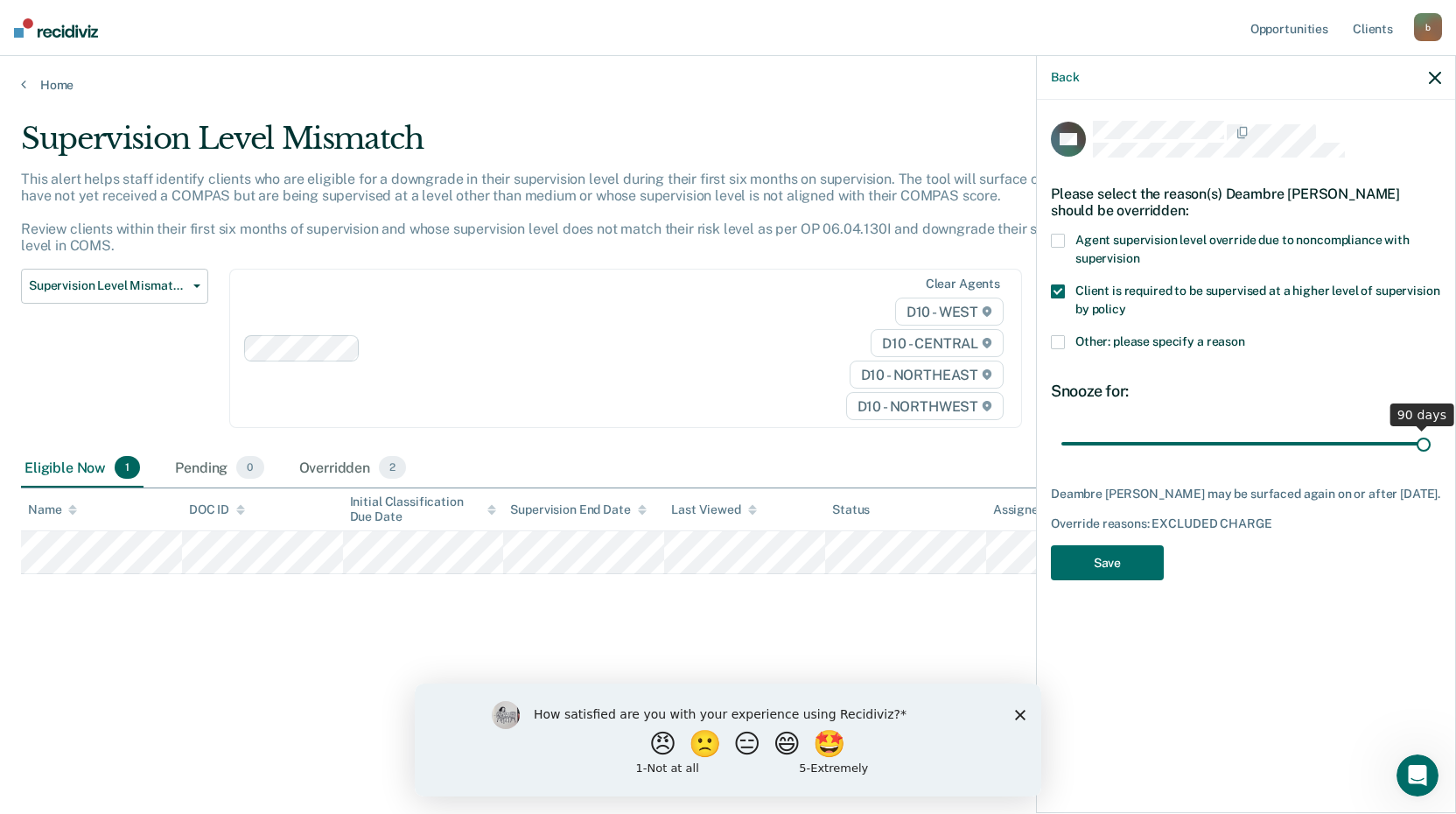
drag, startPoint x: 1186, startPoint y: 437, endPoint x: 1473, endPoint y: 440, distance: 287.0
type input "90"
click at [1430, 440] on input "range" at bounding box center [1246, 442] width 370 height 30
click at [1131, 559] on button "Save" at bounding box center [1107, 562] width 113 height 35
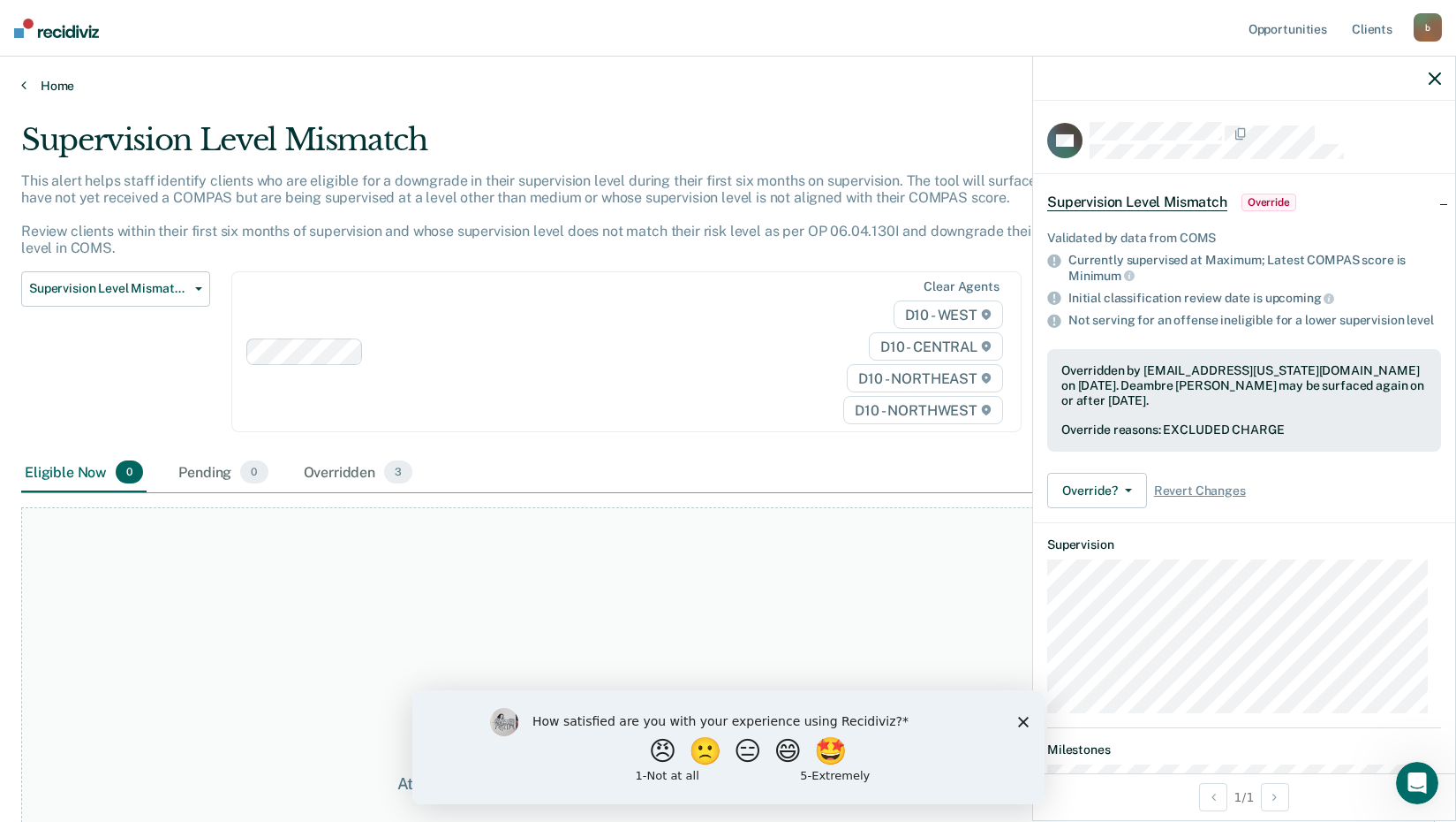
click at [49, 80] on link "Home" at bounding box center [728, 85] width 1414 height 16
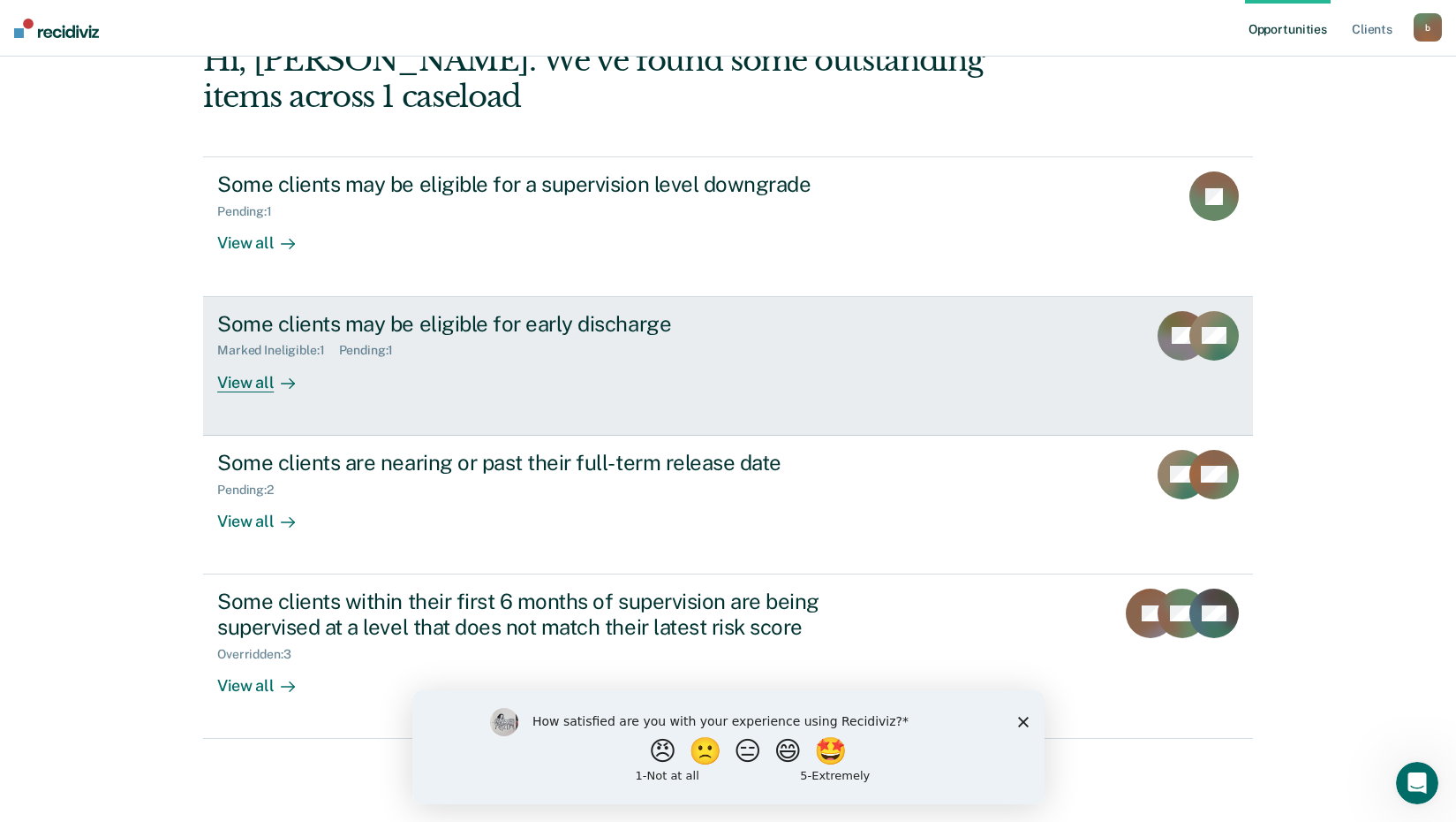
scroll to position [219, 0]
